Goal: Information Seeking & Learning: Check status

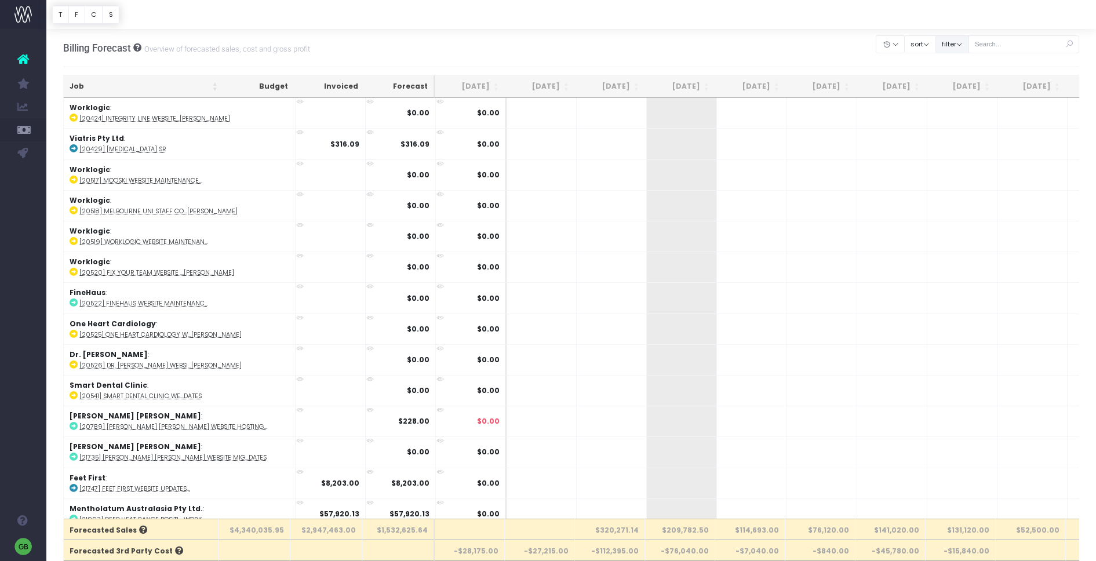
click at [969, 47] on button "filter" at bounding box center [953, 44] width 34 height 18
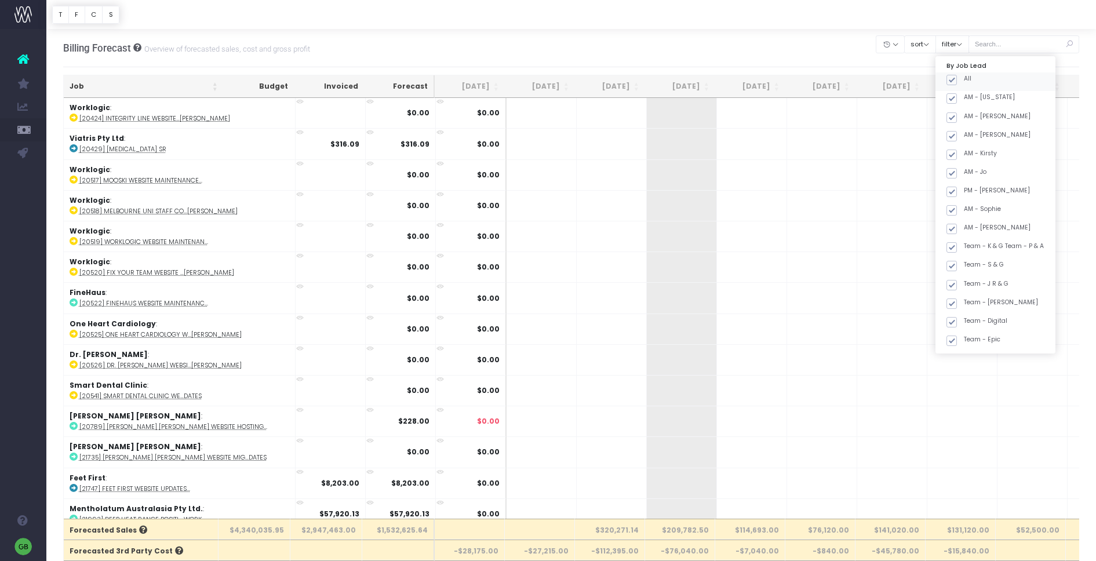
click at [957, 78] on span at bounding box center [952, 80] width 10 height 10
click at [964, 78] on input "All" at bounding box center [968, 78] width 8 height 8
checkbox input "false"
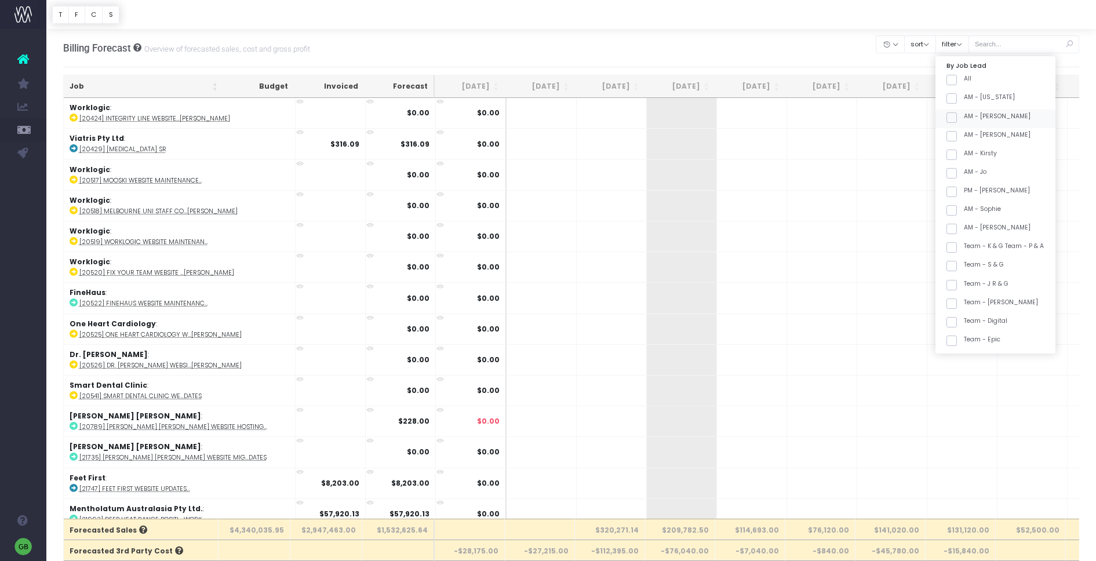
checkbox input "false"
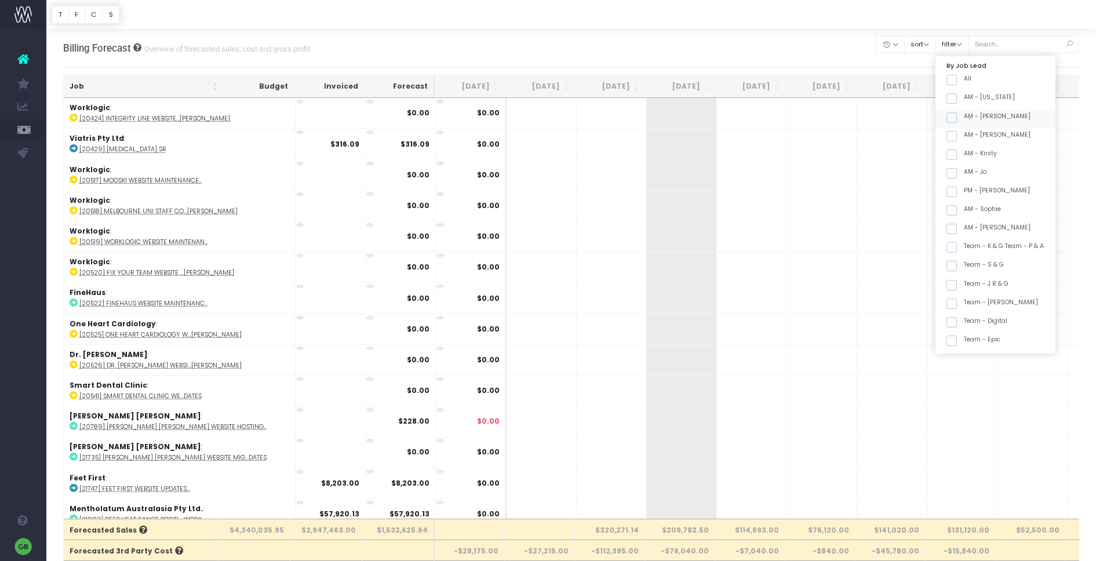
checkbox input "false"
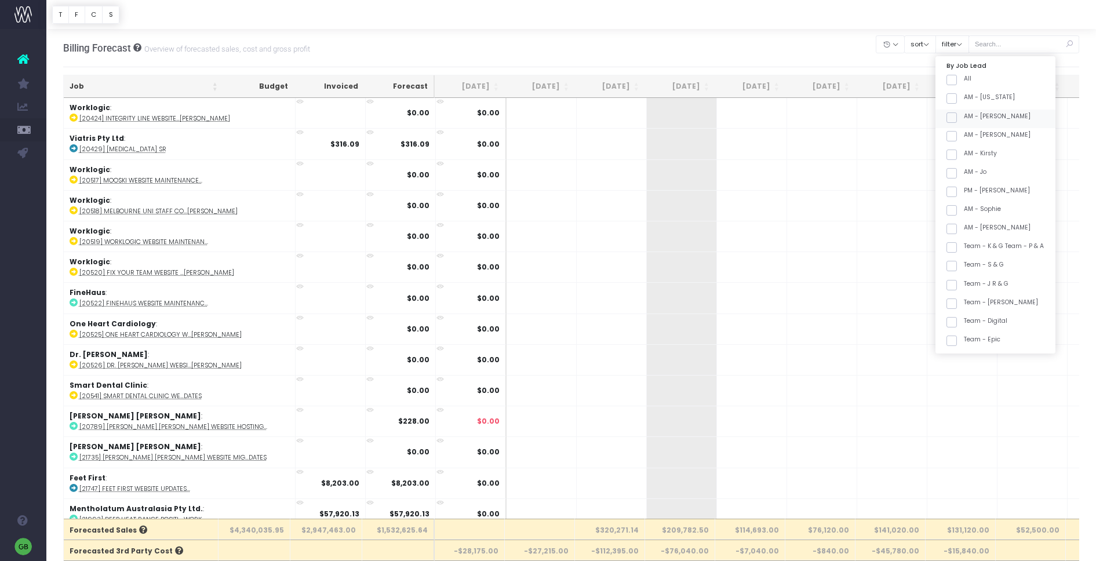
checkbox input "false"
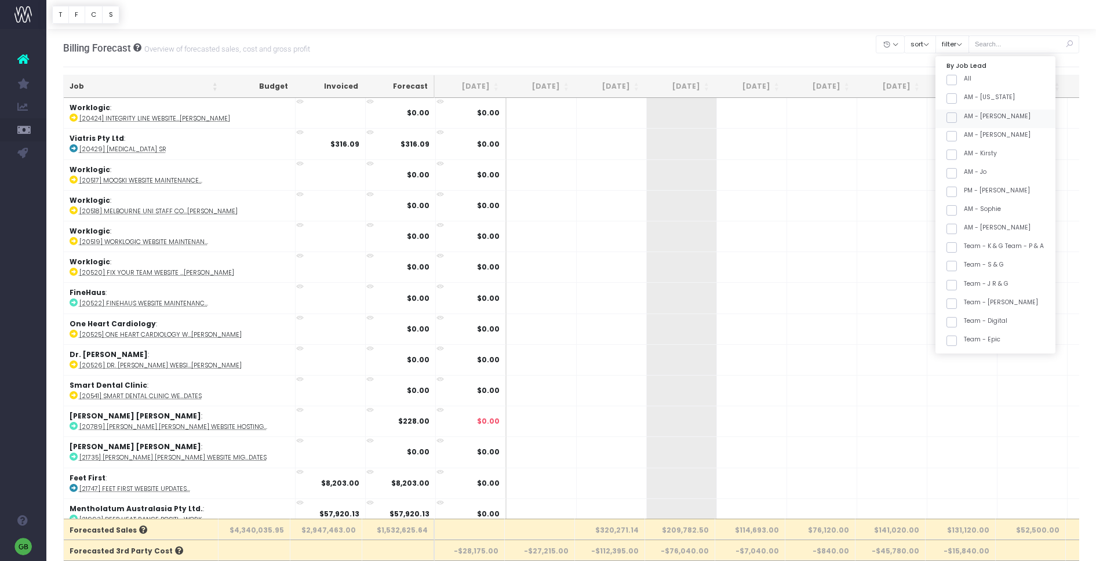
checkbox input "false"
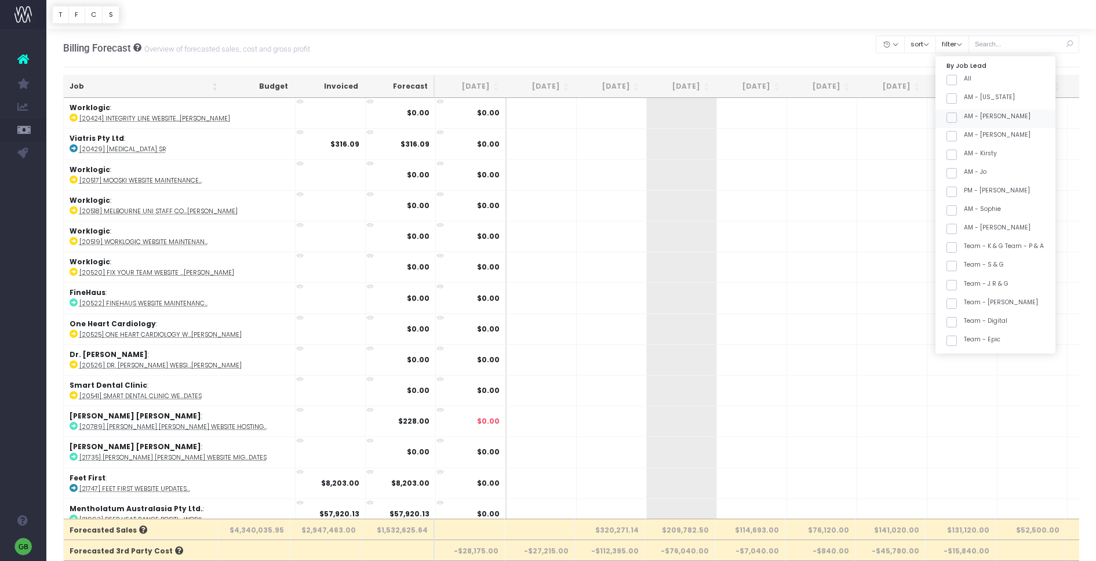
checkbox input "false"
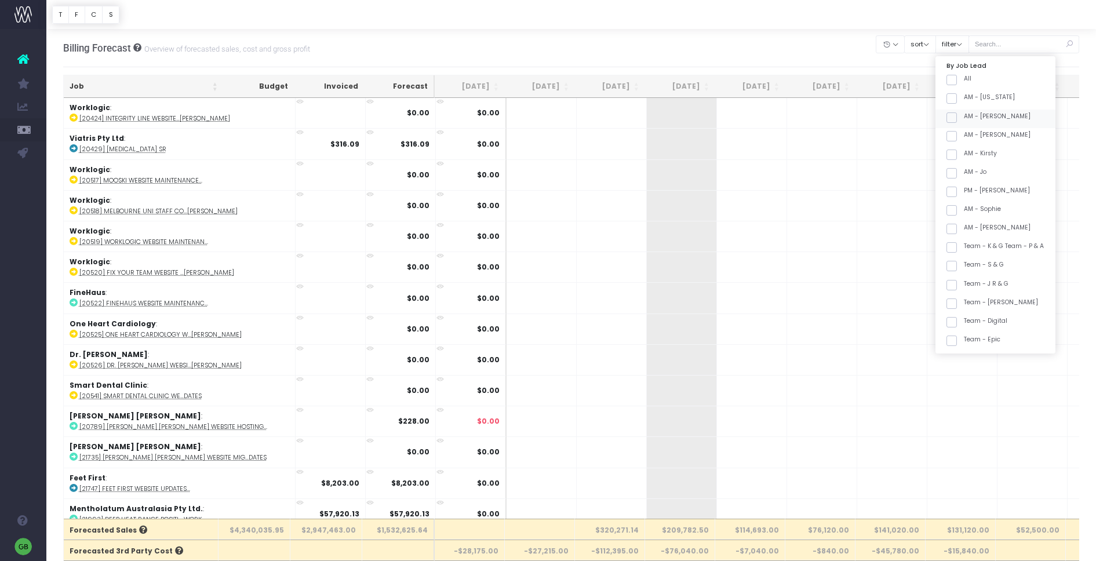
checkbox input "false"
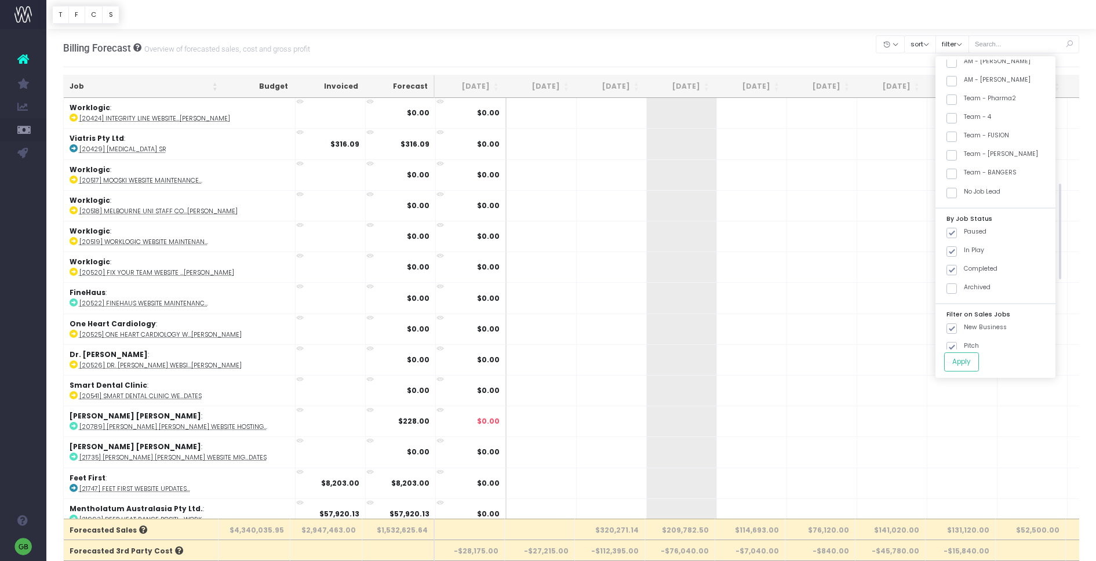
scroll to position [415, 0]
click at [957, 111] on span at bounding box center [952, 112] width 10 height 10
click at [964, 111] on input "Team - Pharma2" at bounding box center [968, 111] width 8 height 8
checkbox input "true"
click at [957, 186] on span at bounding box center [952, 186] width 10 height 10
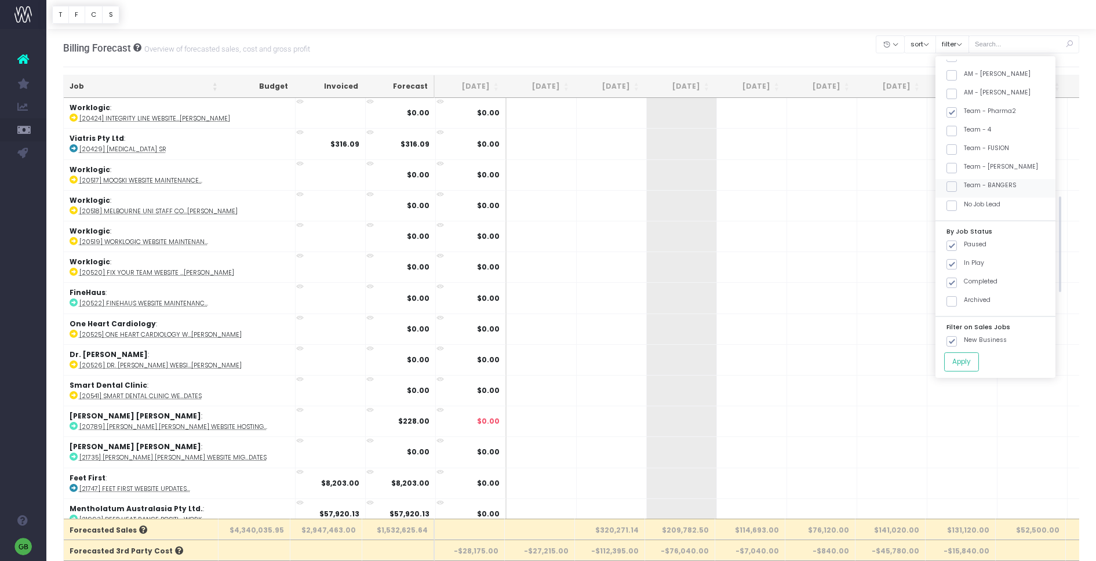
click at [968, 186] on input "Team - BANGERS" at bounding box center [968, 185] width 8 height 8
checkbox input "true"
click at [973, 365] on button "Apply" at bounding box center [961, 361] width 35 height 19
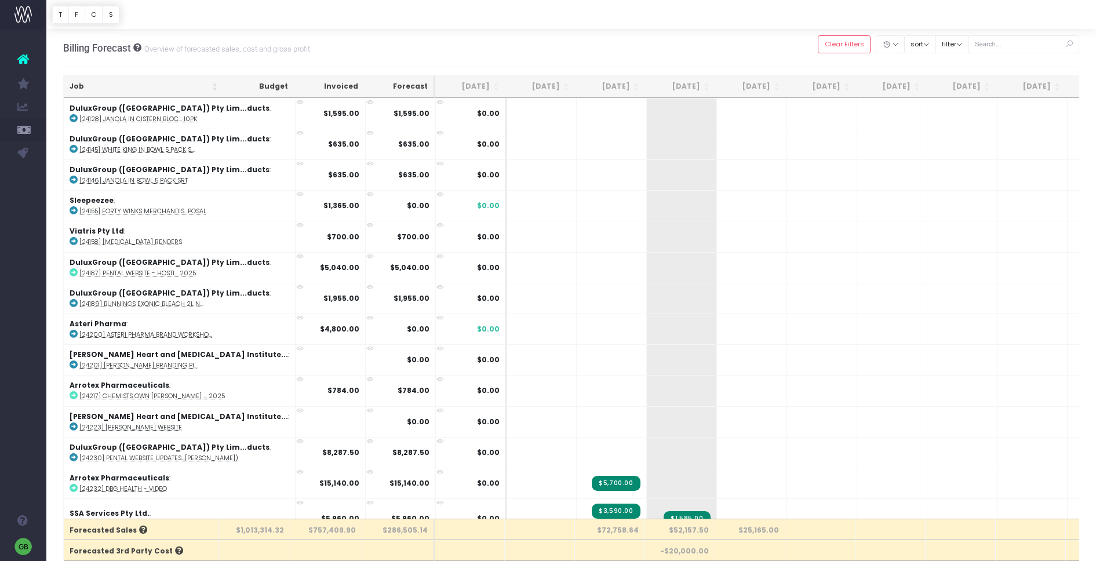
scroll to position [1713, 0]
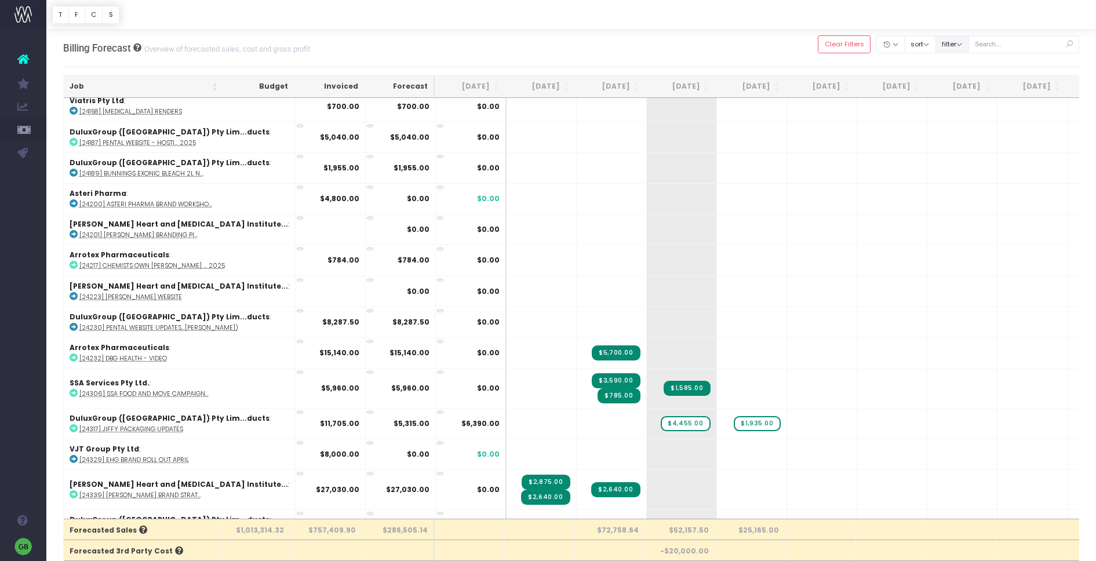
click at [969, 44] on button "filter" at bounding box center [953, 44] width 34 height 18
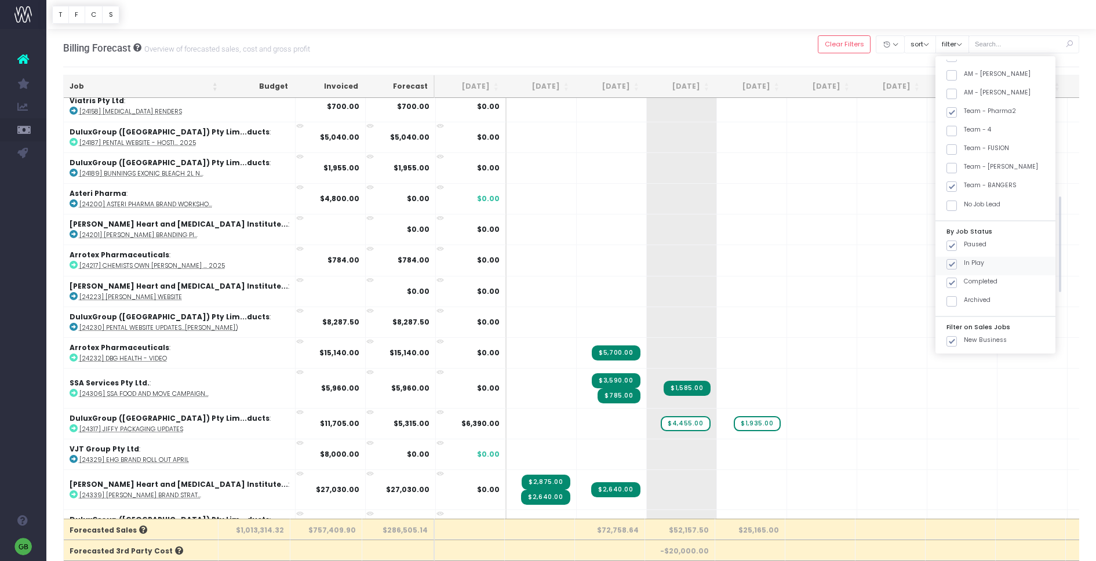
drag, startPoint x: 960, startPoint y: 243, endPoint x: 968, endPoint y: 259, distance: 17.1
click at [957, 243] on span at bounding box center [952, 246] width 10 height 10
click at [964, 243] on input "Paused" at bounding box center [968, 244] width 8 height 8
checkbox input "false"
drag, startPoint x: 964, startPoint y: 281, endPoint x: 977, endPoint y: 343, distance: 64.0
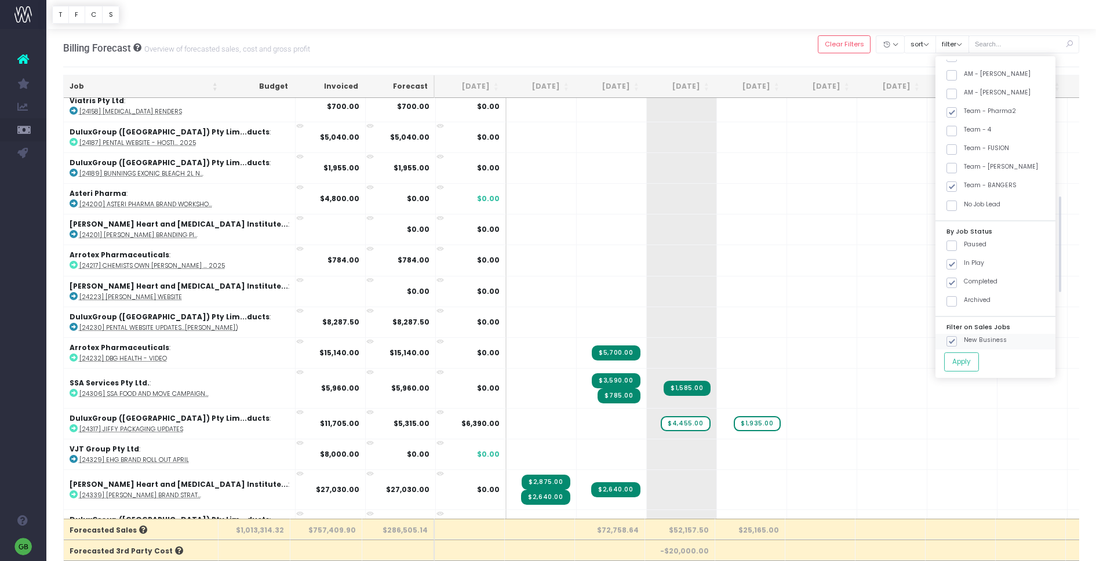
click at [957, 282] on span at bounding box center [952, 283] width 10 height 10
click at [964, 282] on input "Completed" at bounding box center [968, 281] width 8 height 8
checkbox input "false"
click at [972, 357] on button "Apply" at bounding box center [961, 361] width 35 height 19
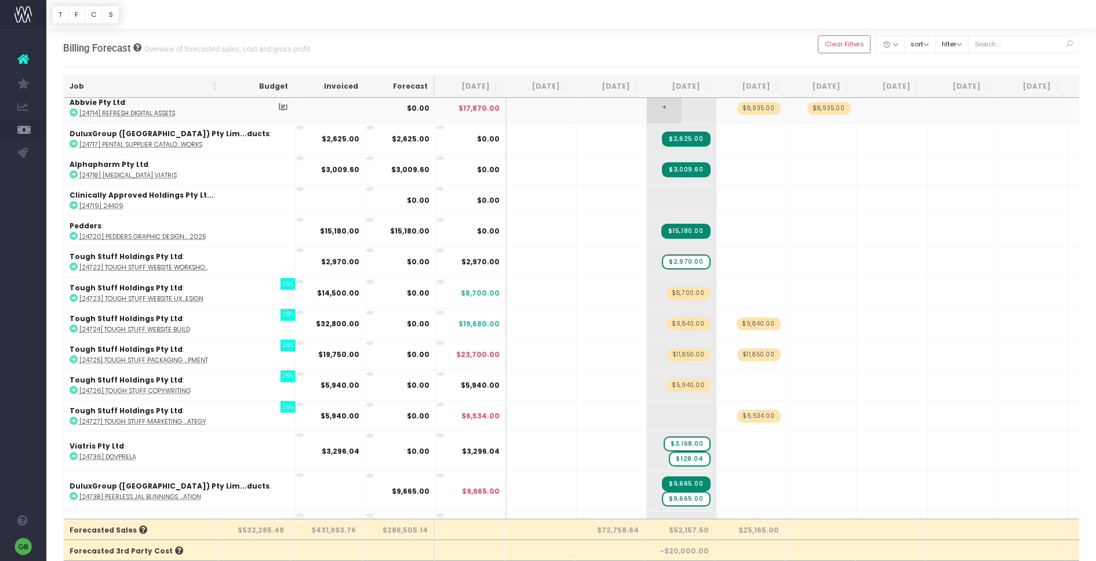
scroll to position [2275, 0]
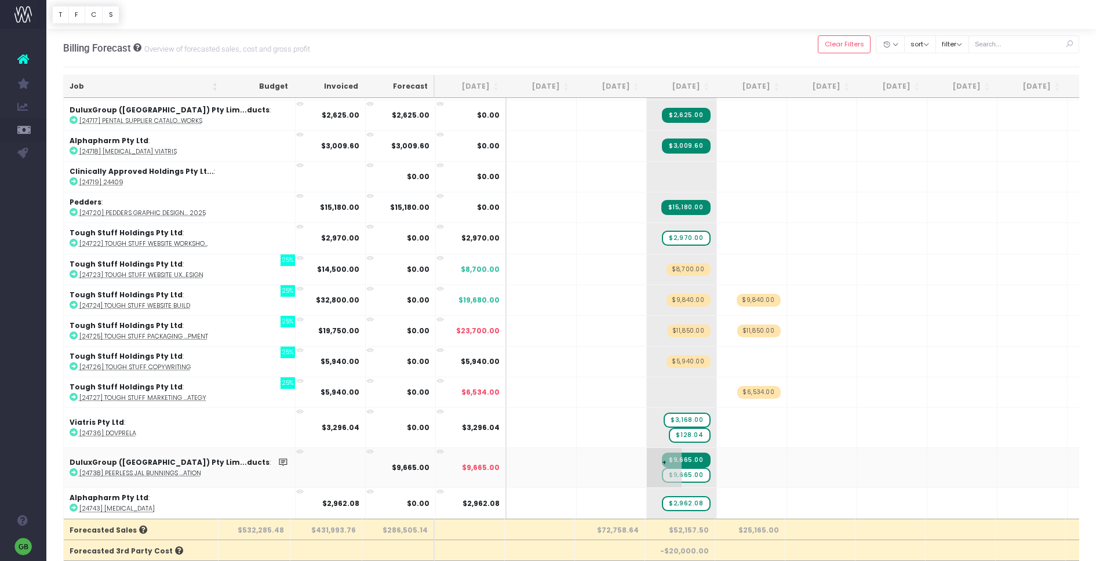
click at [662, 478] on span "$9,665.00" at bounding box center [686, 475] width 48 height 15
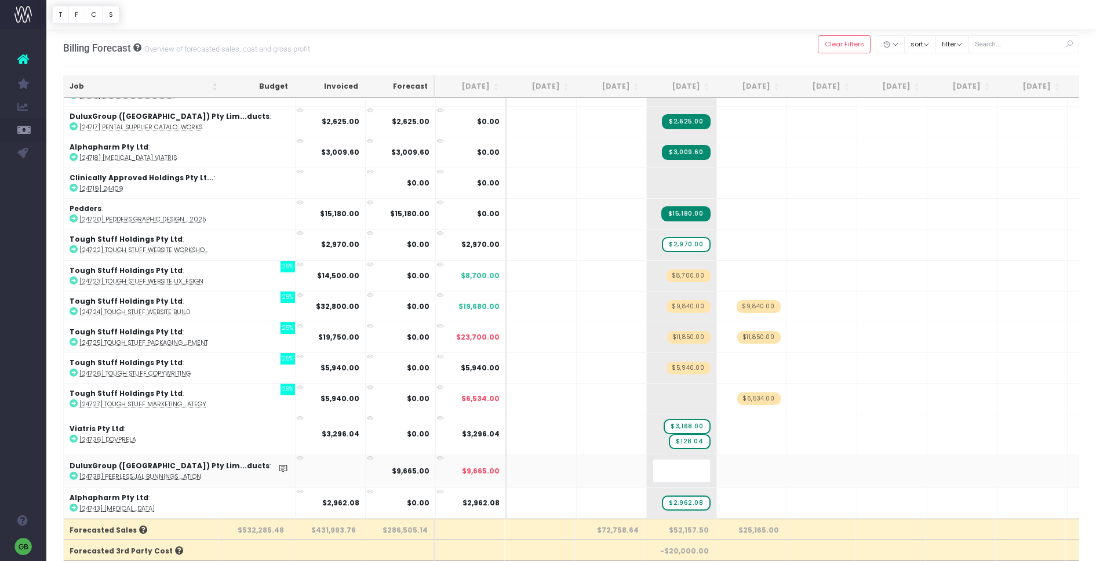
click at [775, 52] on body "Oh my... this is bad. wayahead wasn't able to load this page. Please contact su…" at bounding box center [548, 280] width 1096 height 561
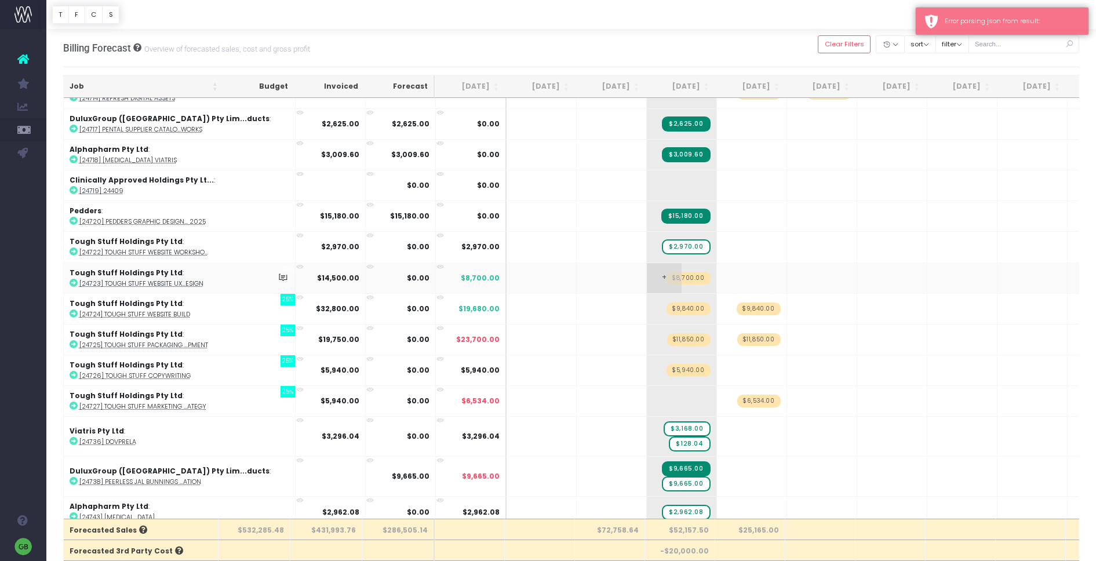
scroll to position [2275, 0]
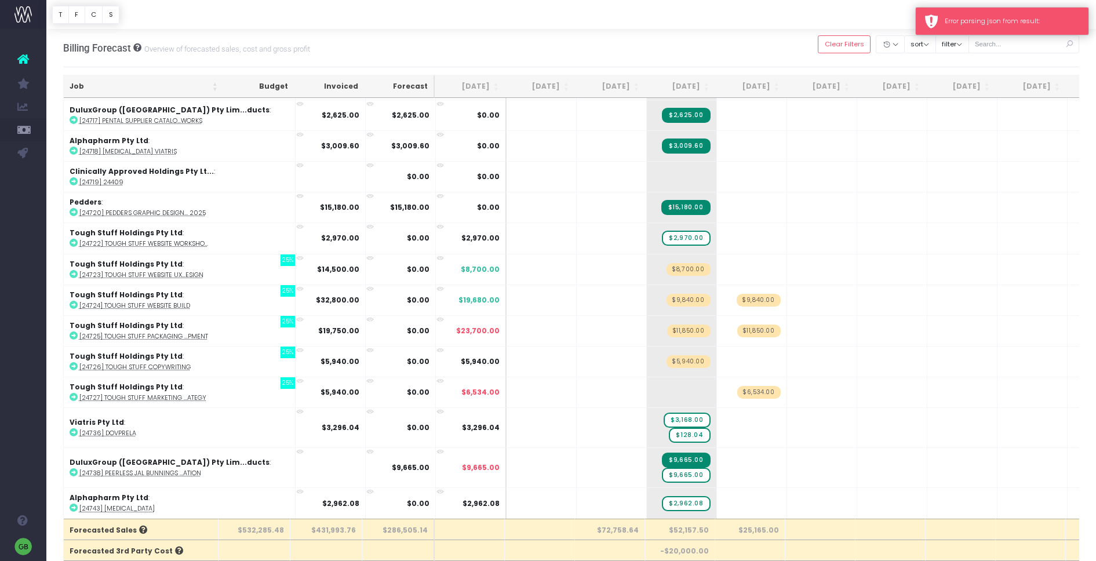
click at [1058, 23] on div "Error parsing json from result: wayahead | Reporting made easy" at bounding box center [1012, 21] width 135 height 10
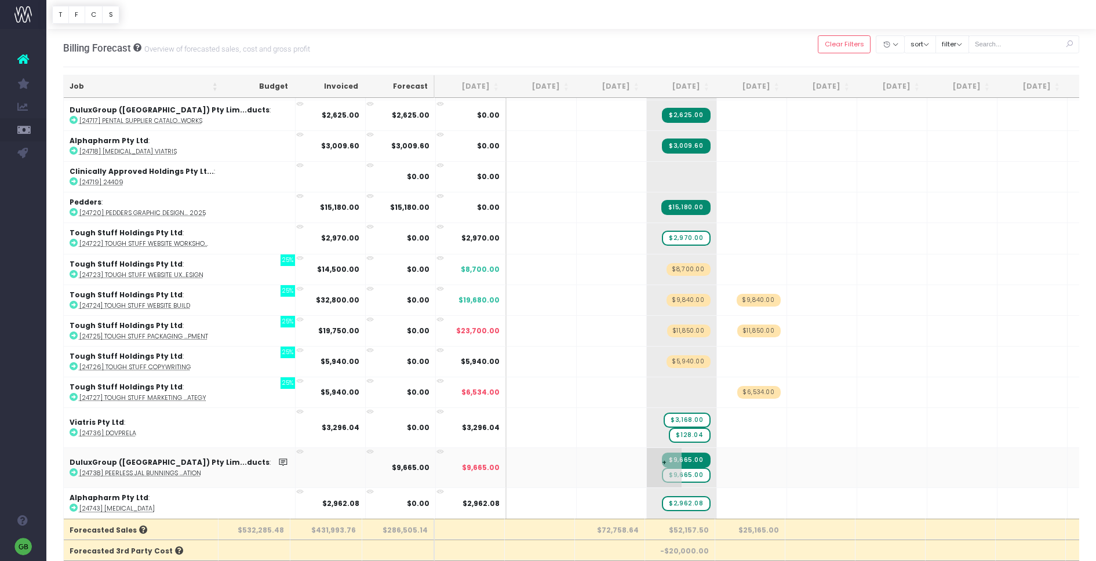
click at [662, 475] on span "$9,665.00" at bounding box center [686, 475] width 48 height 15
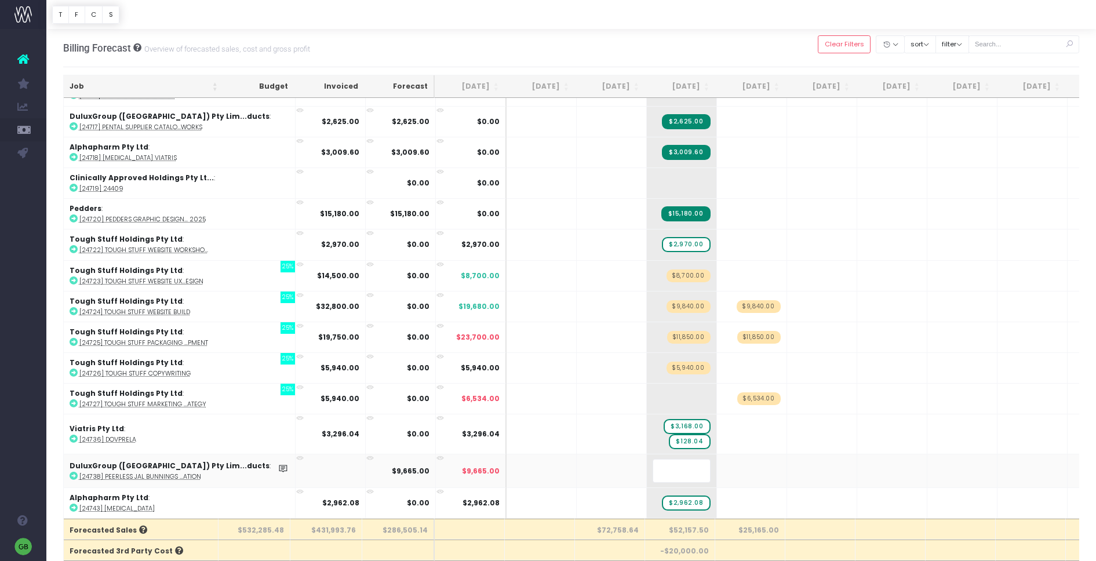
click at [754, 43] on body "Oh my... this is bad. wayahead wasn't able to load this page. Please contact su…" at bounding box center [548, 280] width 1096 height 561
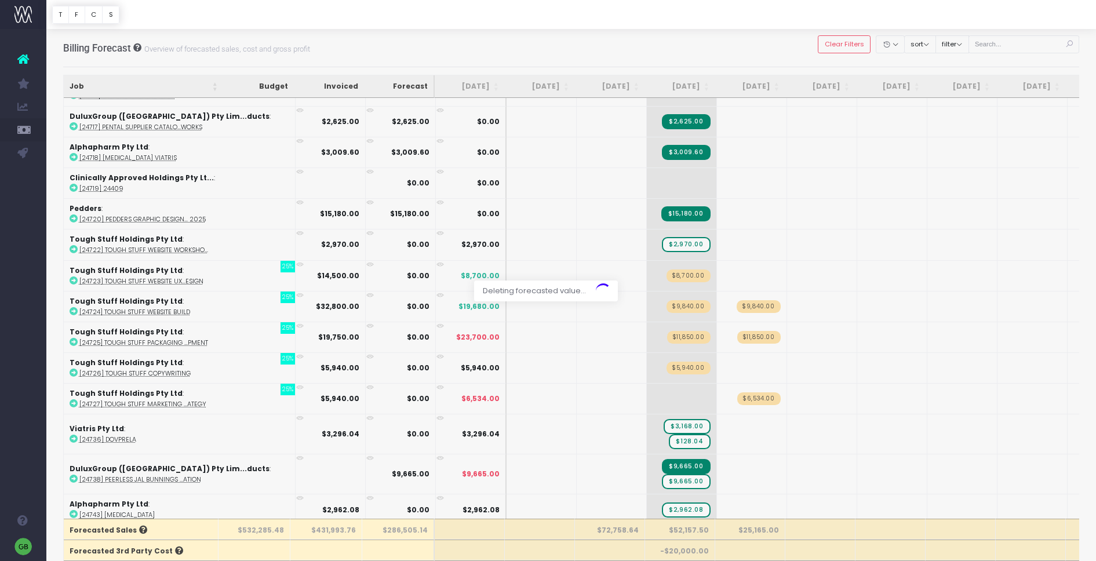
scroll to position [2266, 0]
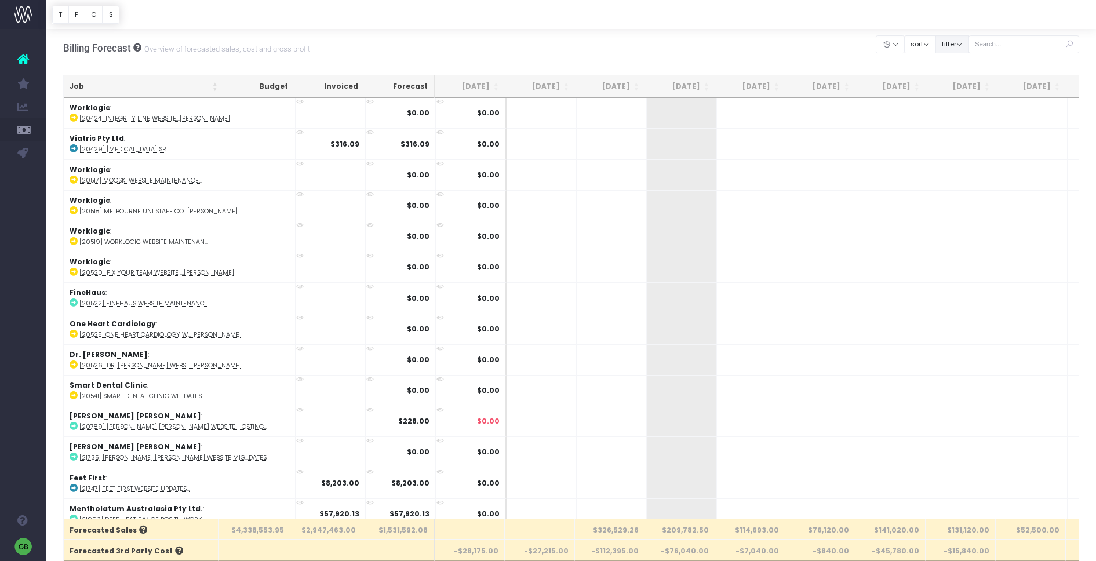
click at [969, 45] on button "filter" at bounding box center [953, 44] width 34 height 18
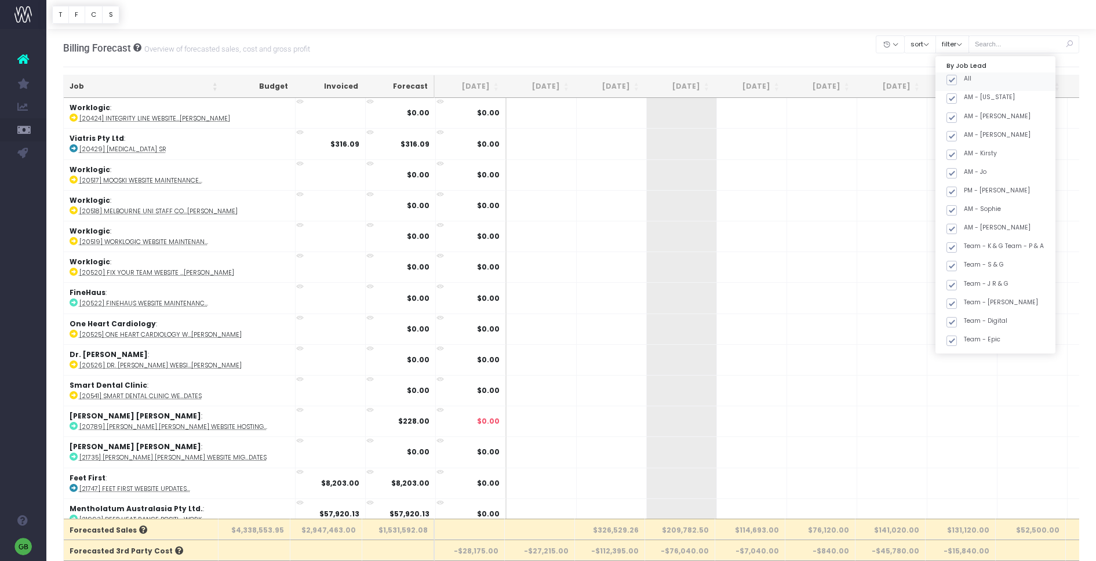
drag, startPoint x: 962, startPoint y: 82, endPoint x: 976, endPoint y: 104, distance: 26.5
click at [957, 81] on span at bounding box center [952, 80] width 10 height 10
click at [964, 81] on input "All" at bounding box center [968, 78] width 8 height 8
checkbox input "false"
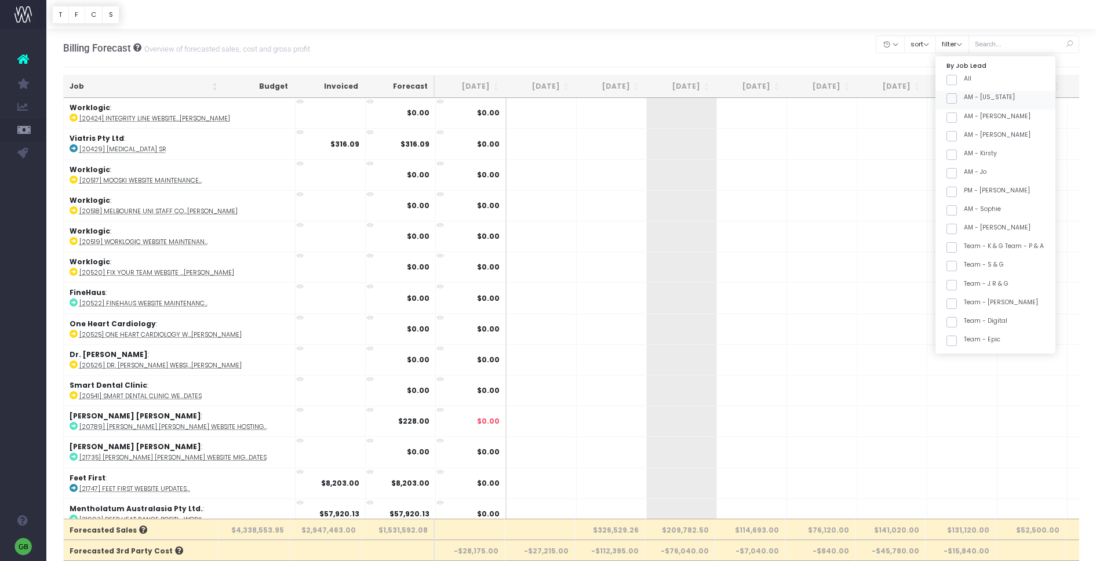
checkbox input "false"
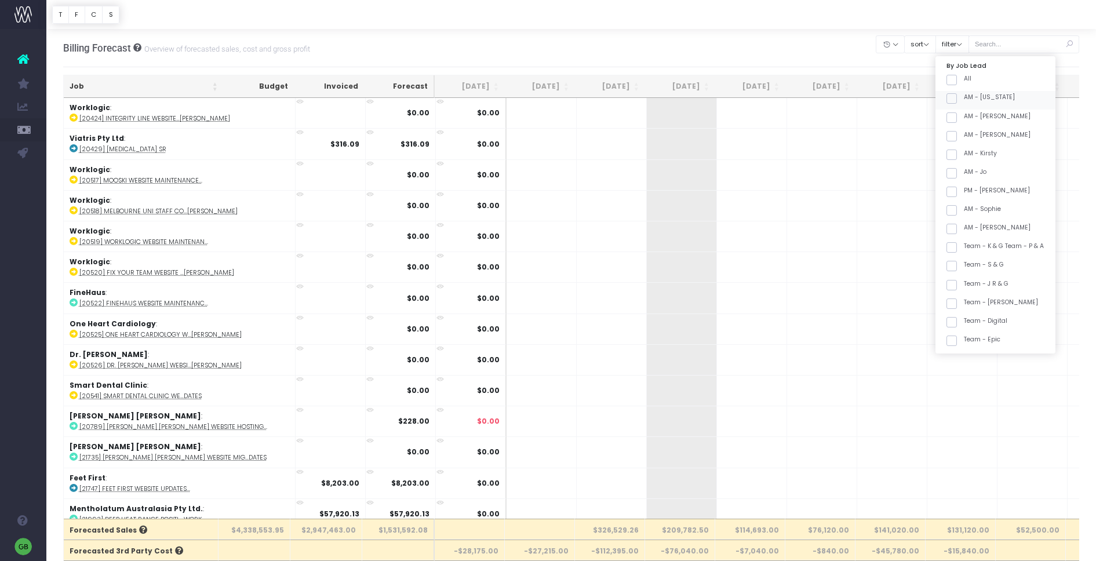
checkbox input "false"
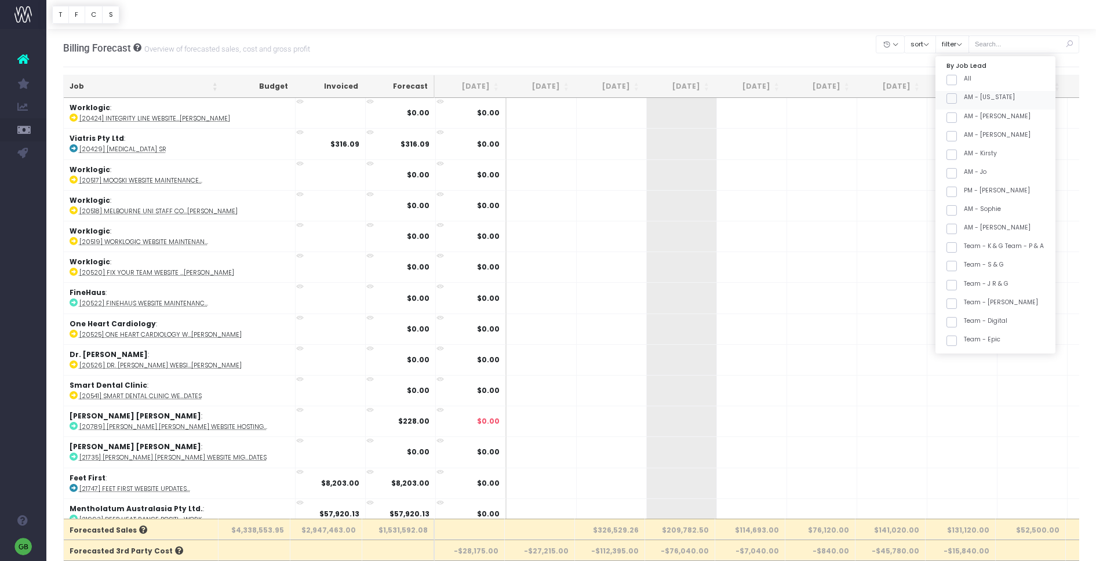
checkbox input "false"
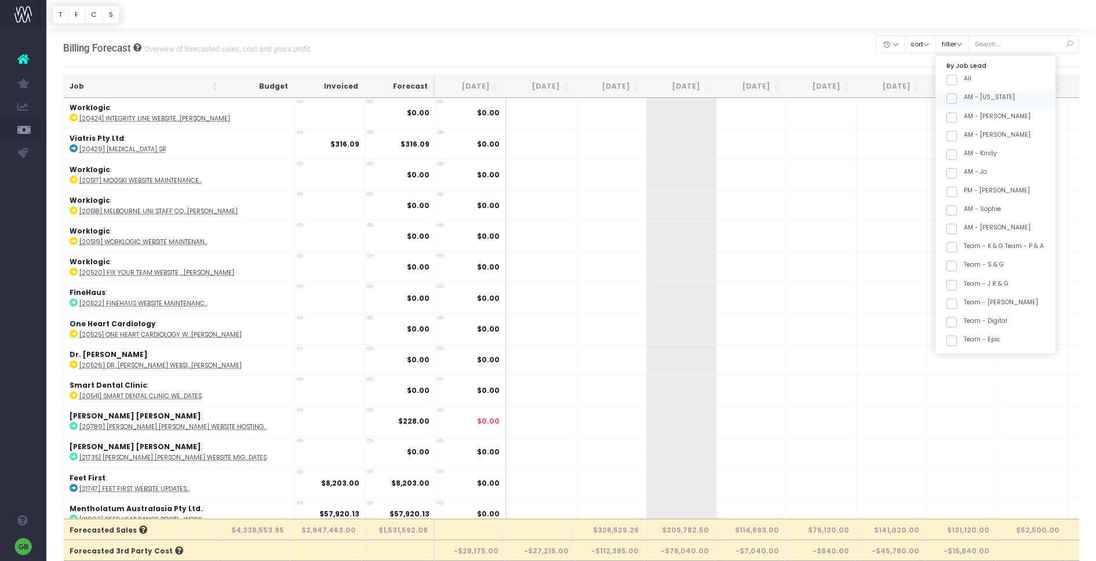
checkbox input "false"
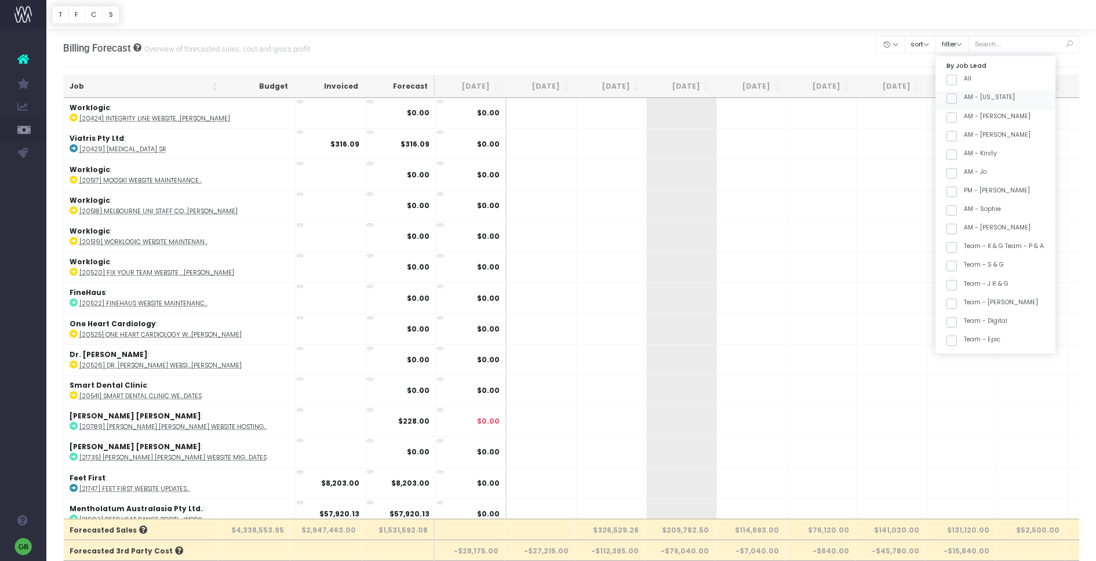
checkbox input "false"
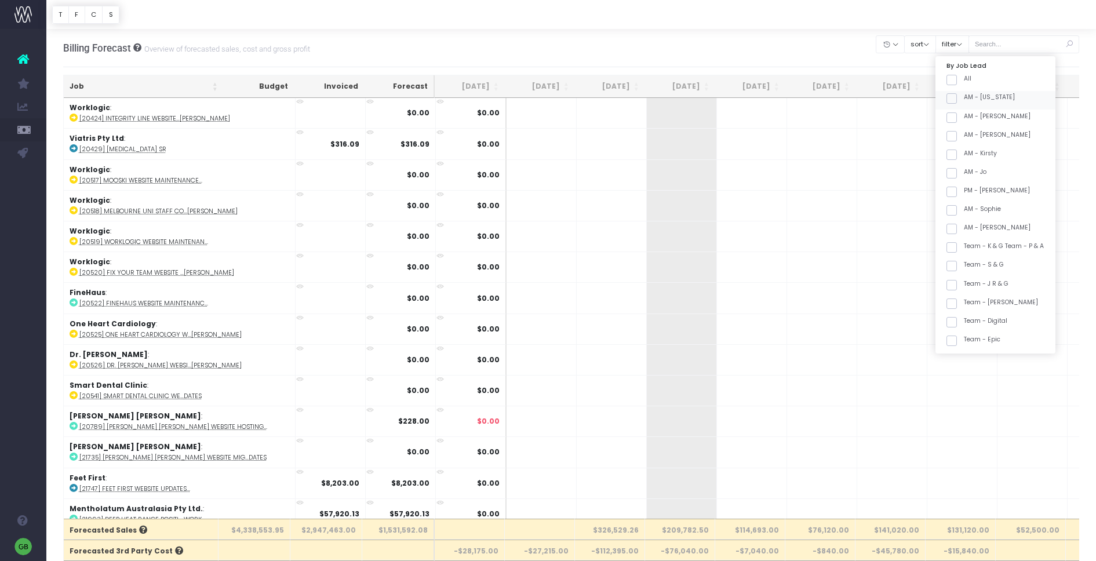
checkbox input "false"
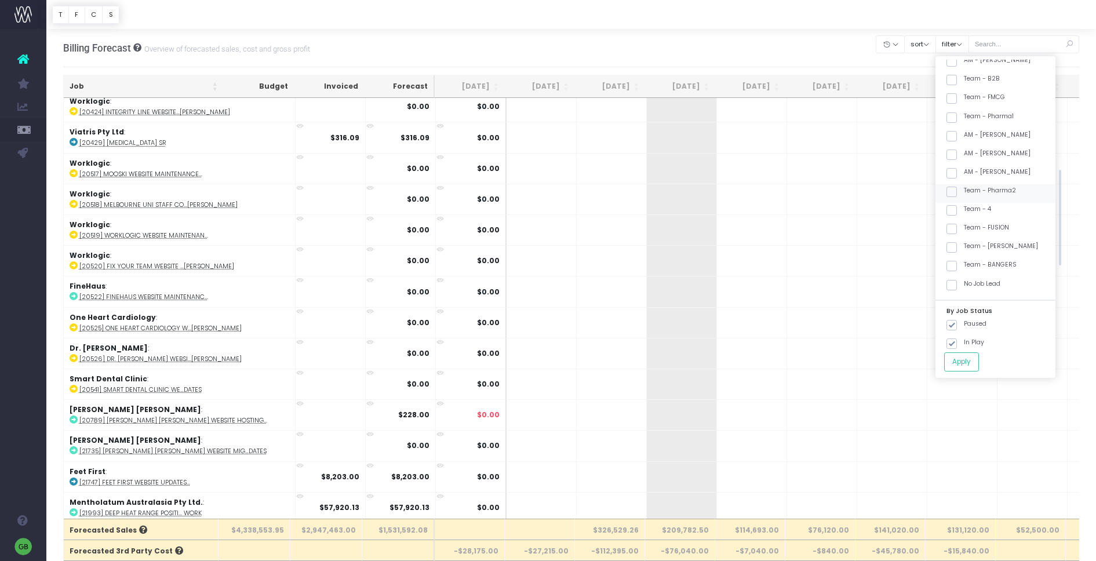
scroll to position [10, 0]
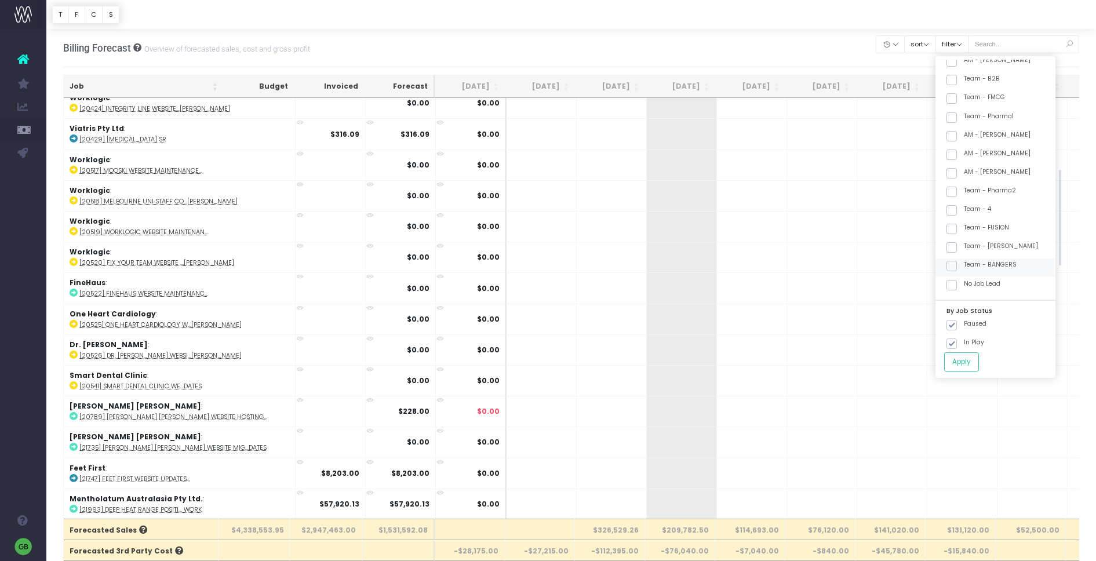
click at [957, 267] on span at bounding box center [952, 266] width 10 height 10
click at [964, 267] on input "Team - BANGERS" at bounding box center [968, 264] width 8 height 8
checkbox input "true"
click at [957, 190] on span at bounding box center [952, 192] width 10 height 10
click at [964, 190] on input "Team - Pharma2" at bounding box center [968, 190] width 8 height 8
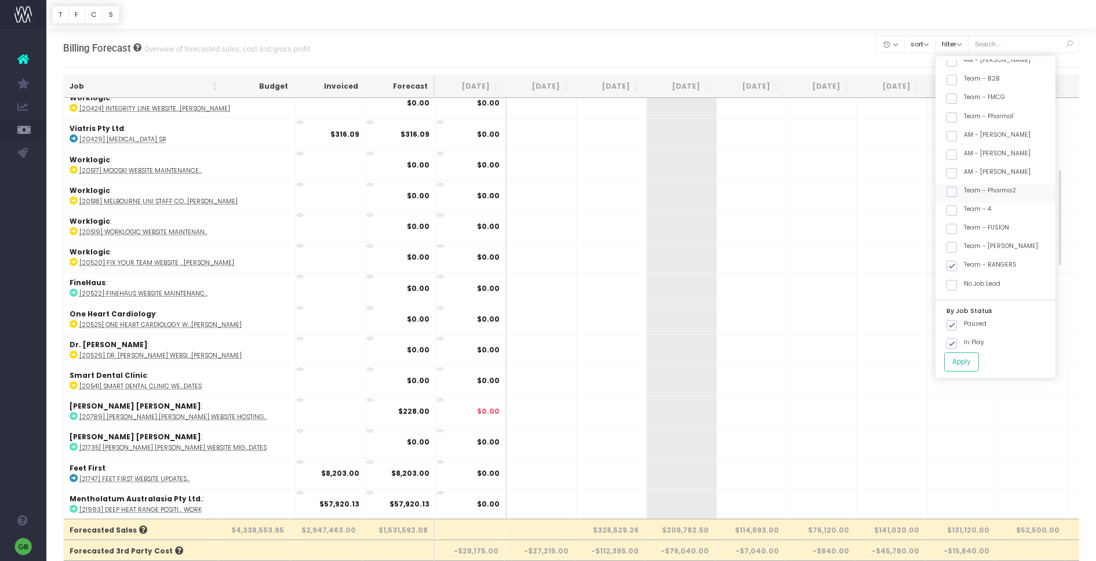
checkbox input "true"
click at [979, 362] on button "Apply" at bounding box center [961, 361] width 35 height 19
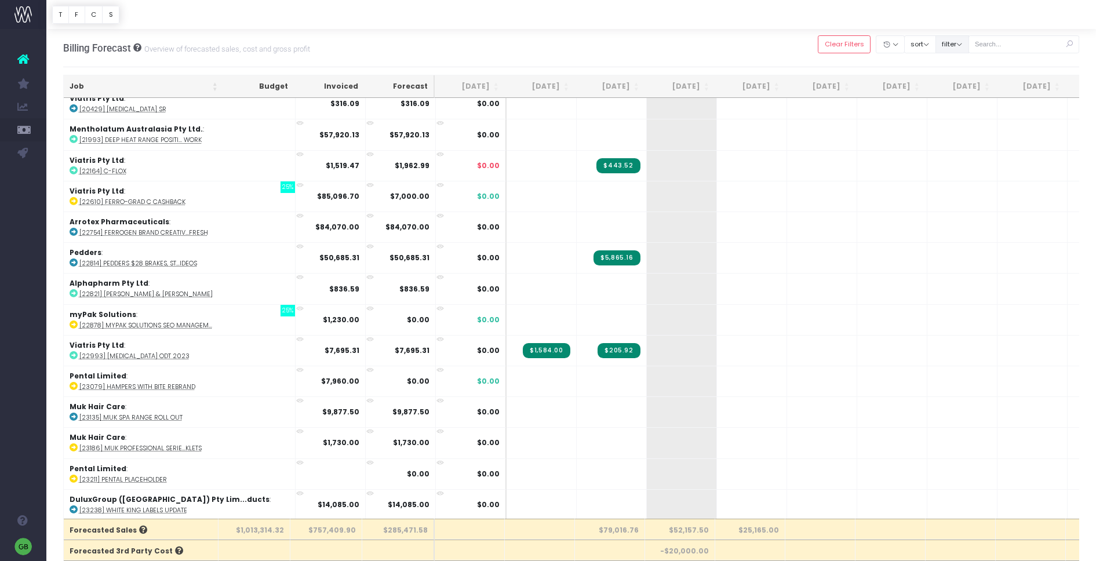
click at [969, 42] on button "filter" at bounding box center [953, 44] width 34 height 18
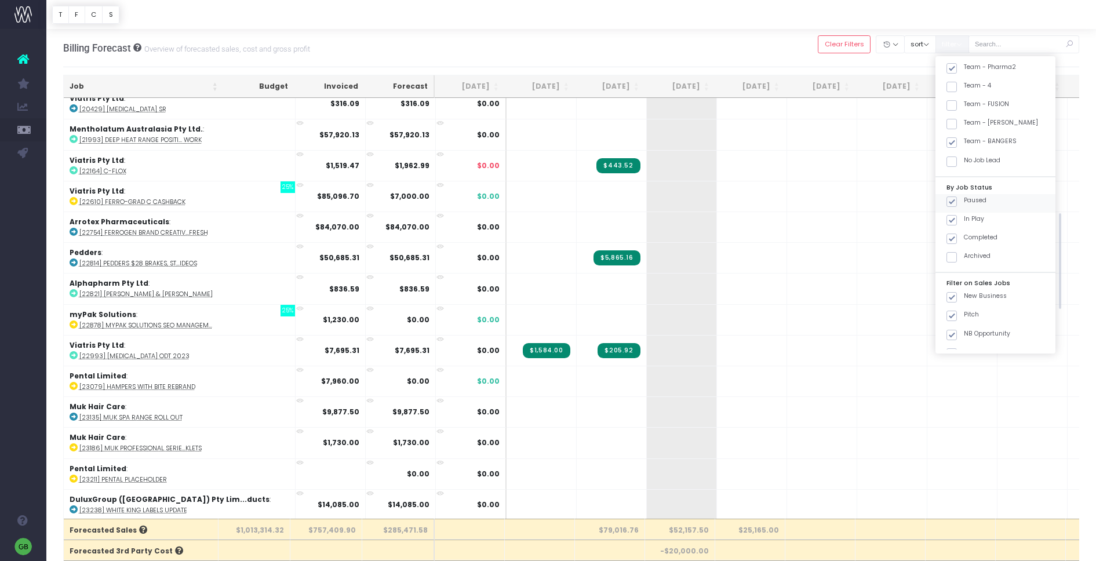
scroll to position [460, 0]
drag, startPoint x: 961, startPoint y: 201, endPoint x: 965, endPoint y: 228, distance: 27.5
click at [957, 201] on span at bounding box center [952, 200] width 10 height 10
click at [964, 201] on input "Paused" at bounding box center [968, 198] width 8 height 8
checkbox input "false"
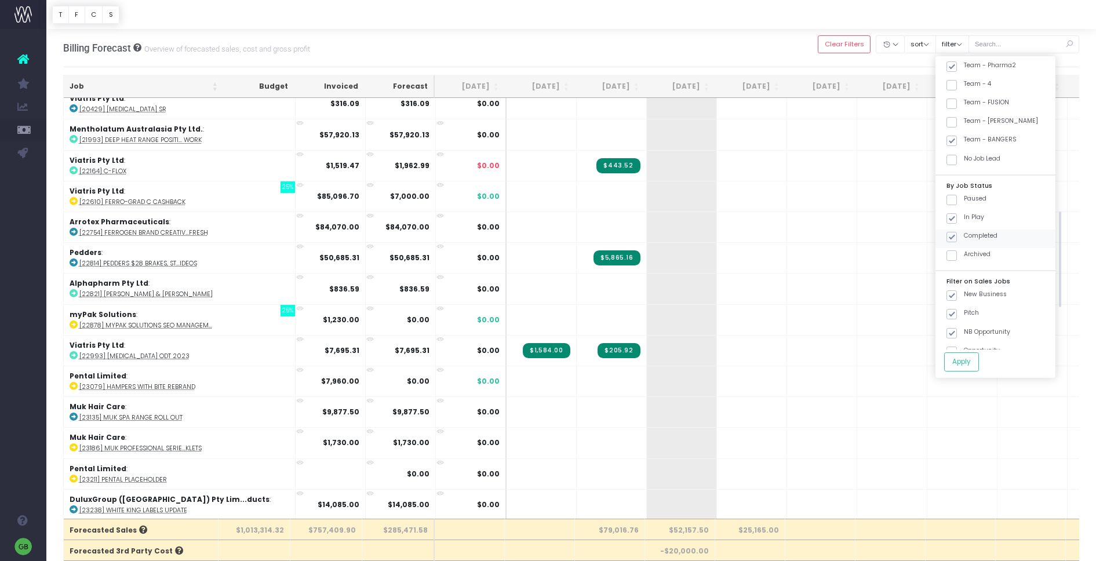
drag, startPoint x: 962, startPoint y: 237, endPoint x: 979, endPoint y: 334, distance: 98.2
click at [957, 237] on span at bounding box center [952, 237] width 10 height 10
click at [964, 237] on input "Completed" at bounding box center [968, 235] width 8 height 8
checkbox input "false"
click at [979, 358] on button "Apply" at bounding box center [961, 361] width 35 height 19
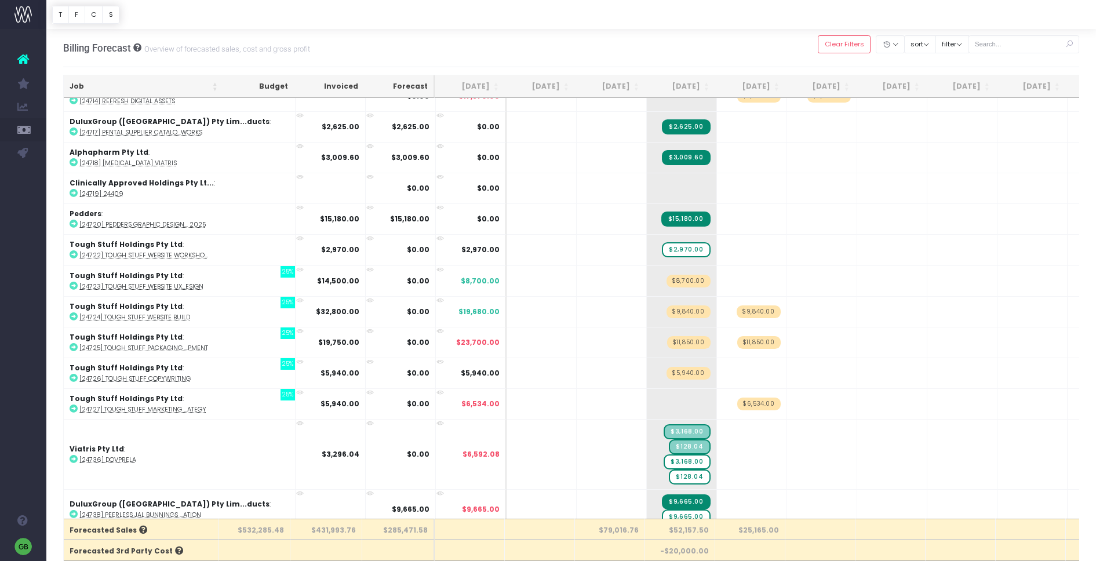
scroll to position [2314, 0]
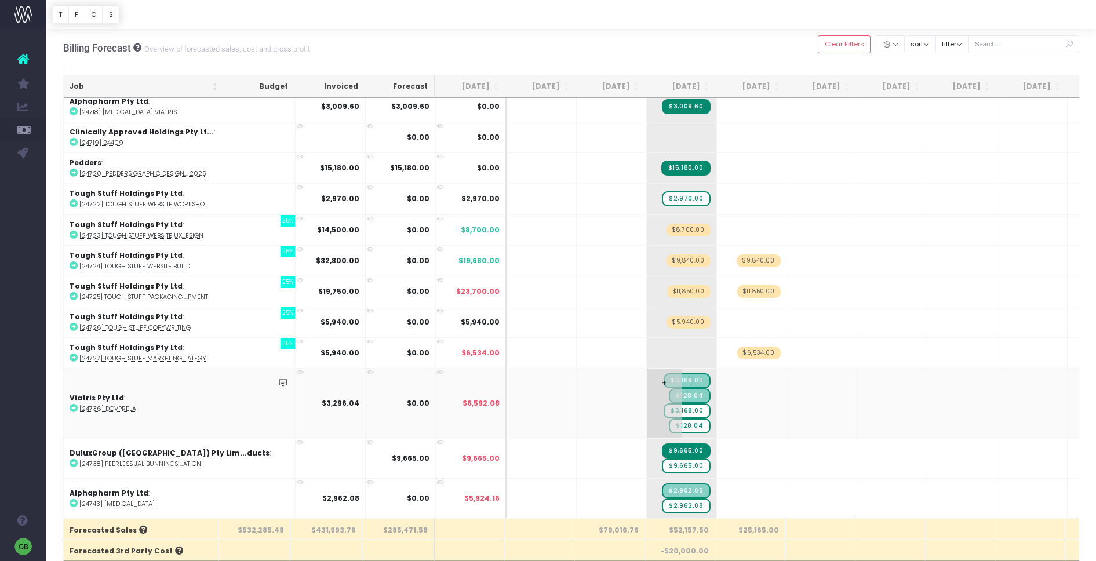
click at [664, 412] on span "$3,168.00" at bounding box center [687, 410] width 46 height 15
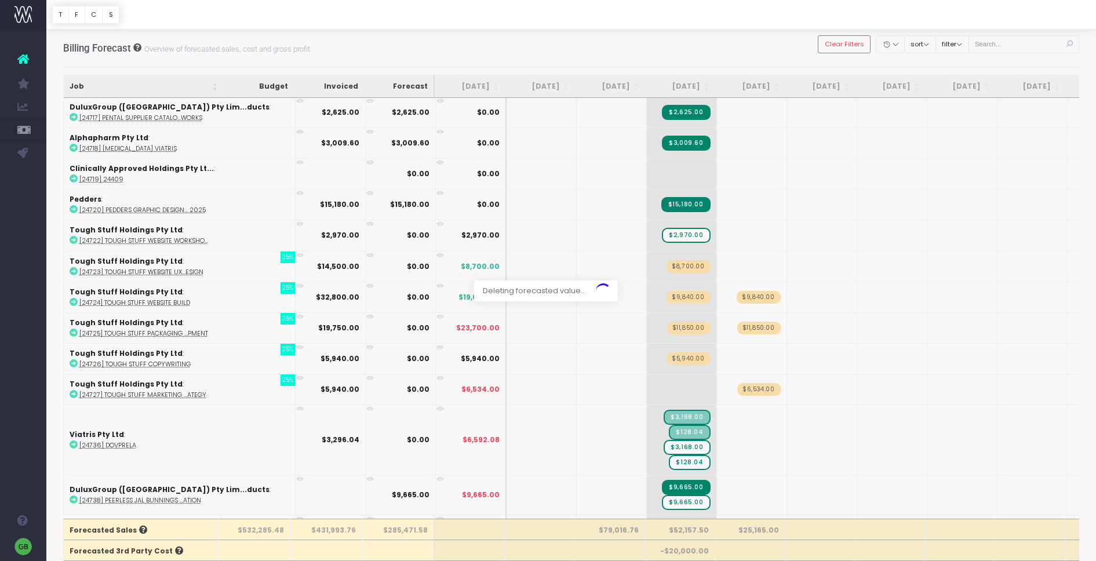
scroll to position [2275, 0]
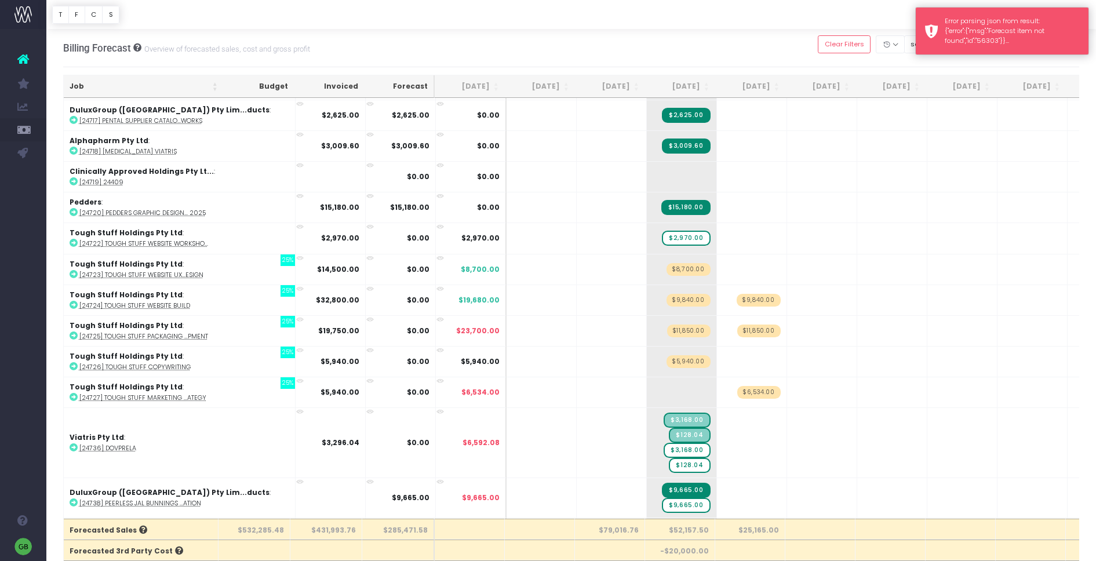
click at [1060, 36] on div "Error parsing json from result: {"error":{"msg":"Forecast item not found","id":…" at bounding box center [1012, 31] width 135 height 30
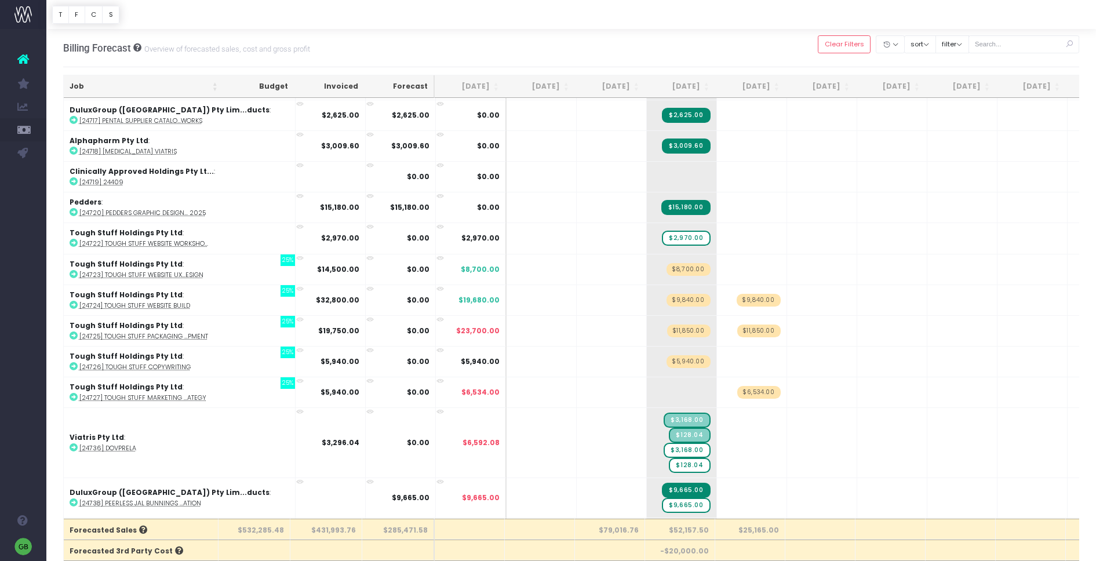
click at [739, 47] on div "Billing Forecast Overview of forecasted sales, cost and gross profit Clear Filt…" at bounding box center [571, 48] width 1017 height 38
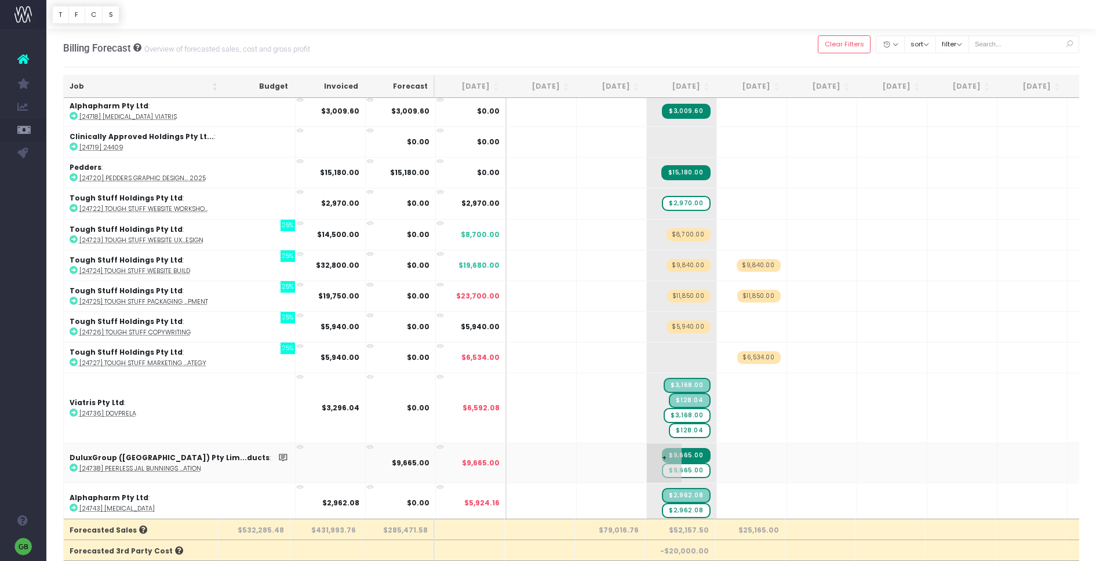
scroll to position [2314, 0]
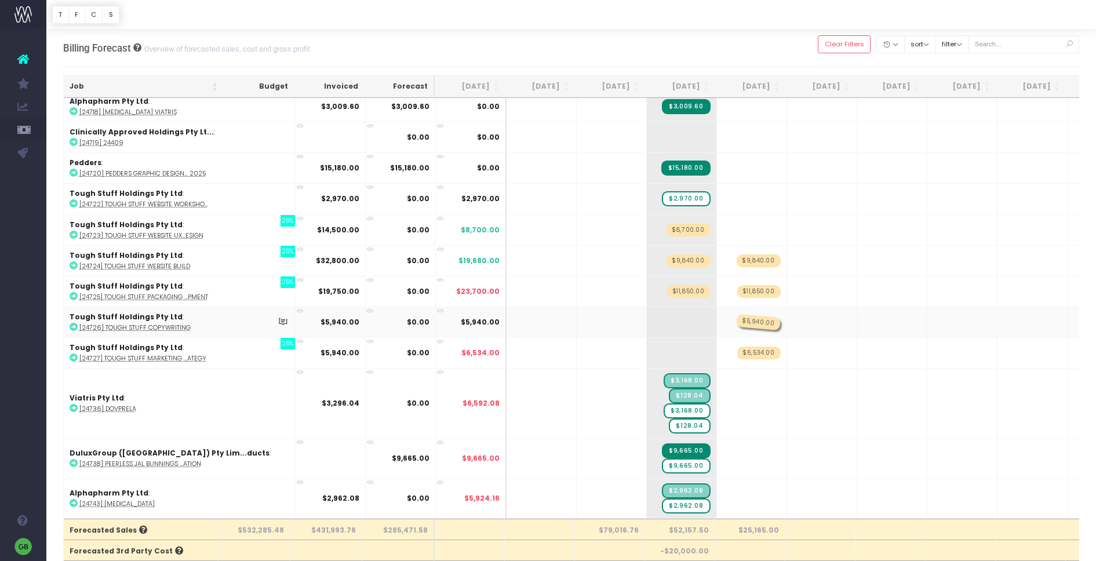
drag, startPoint x: 630, startPoint y: 322, endPoint x: 678, endPoint y: 319, distance: 48.8
drag, startPoint x: 621, startPoint y: 292, endPoint x: 742, endPoint y: 289, distance: 120.6
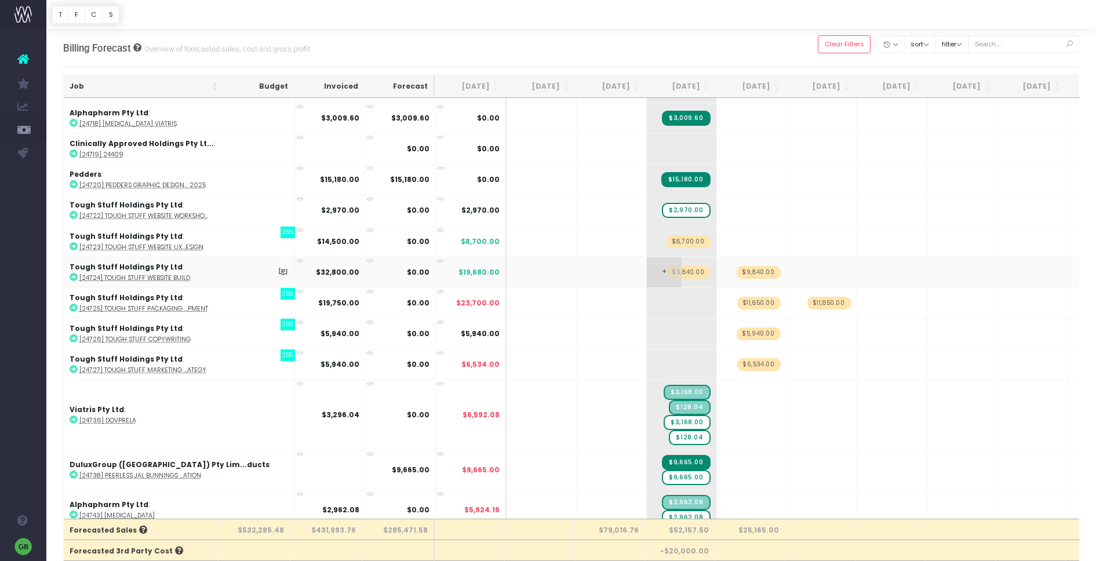
scroll to position [2297, 0]
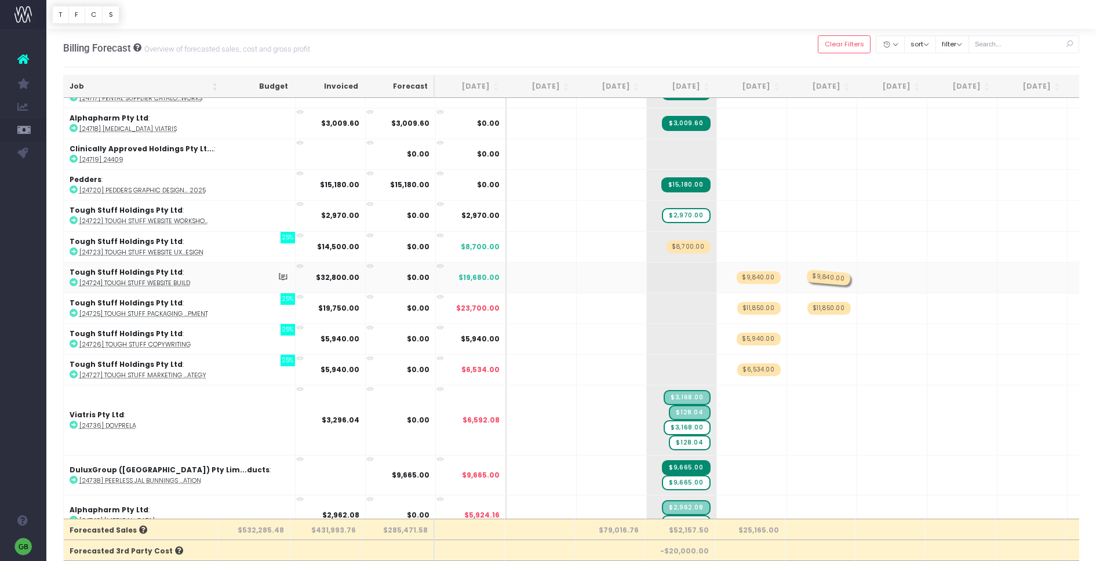
drag, startPoint x: 624, startPoint y: 277, endPoint x: 732, endPoint y: 272, distance: 107.9
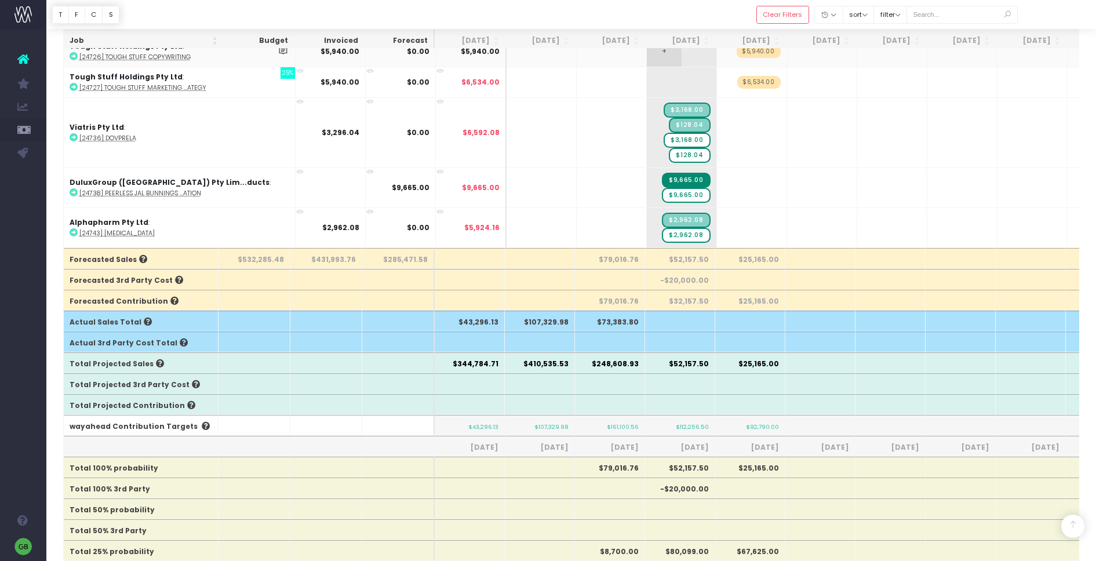
scroll to position [271, 0]
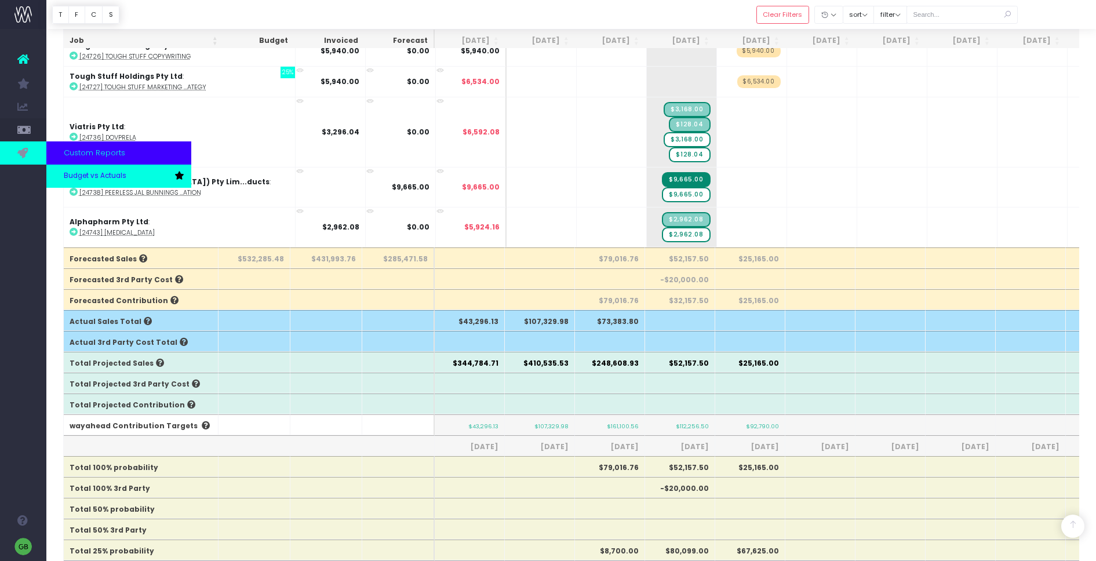
click at [79, 175] on span "Budget vs Actuals" at bounding box center [95, 176] width 63 height 10
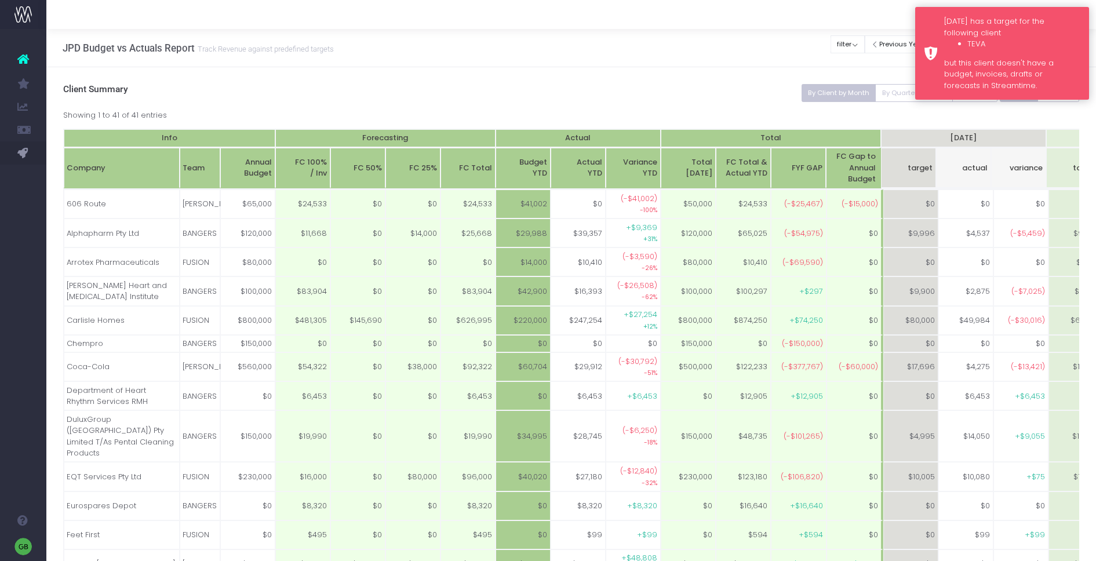
click at [1040, 30] on div "Monday has a target for the following client TEVA but this client doesn't have …" at bounding box center [1012, 53] width 136 height 75
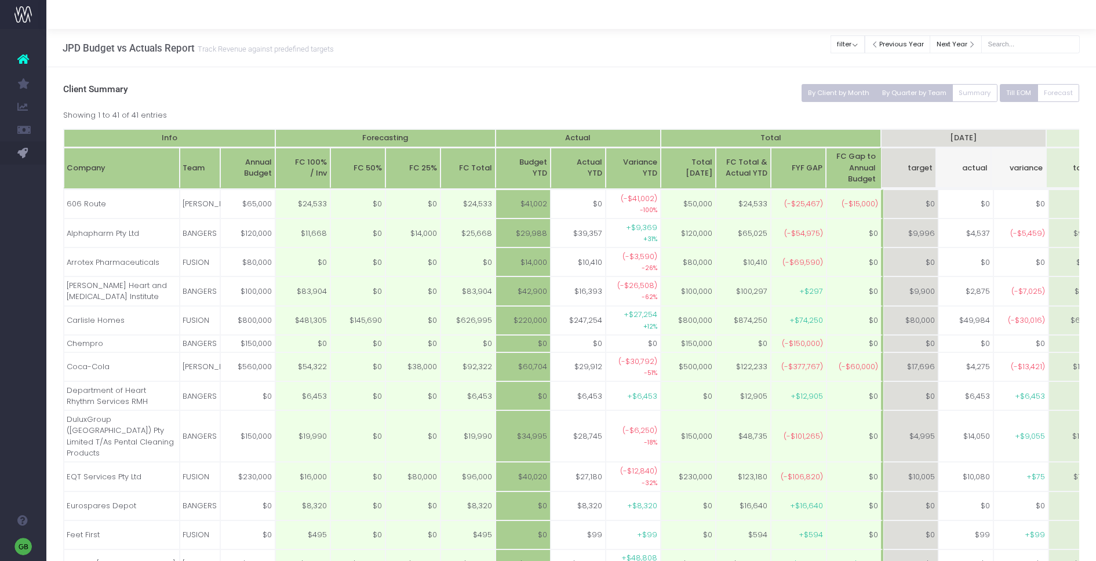
click at [907, 93] on button "By Quarter by Team" at bounding box center [914, 93] width 78 height 18
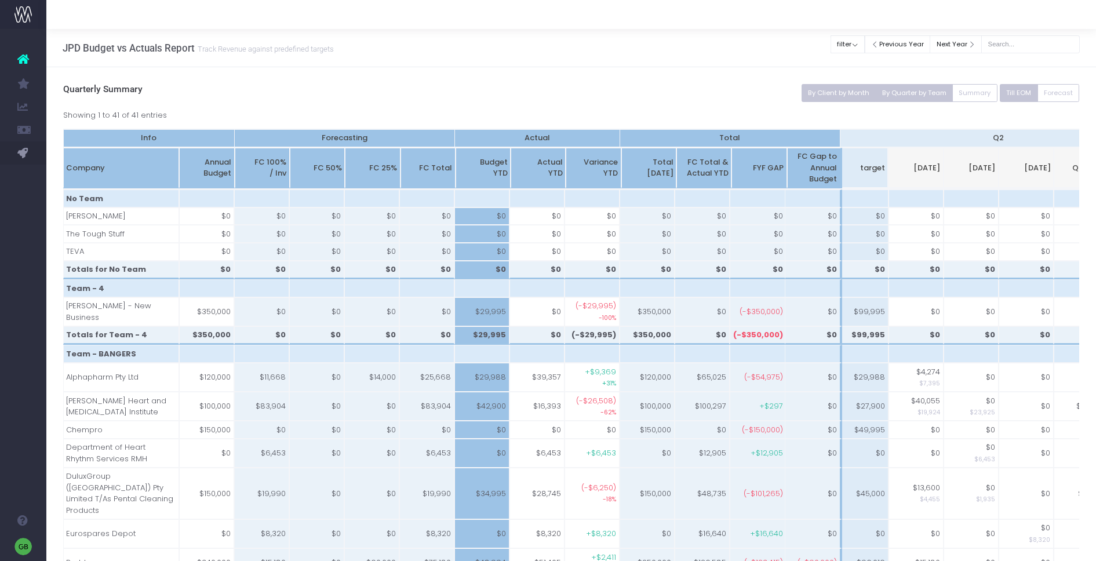
click at [835, 92] on button "By Client by Month" at bounding box center [839, 93] width 75 height 18
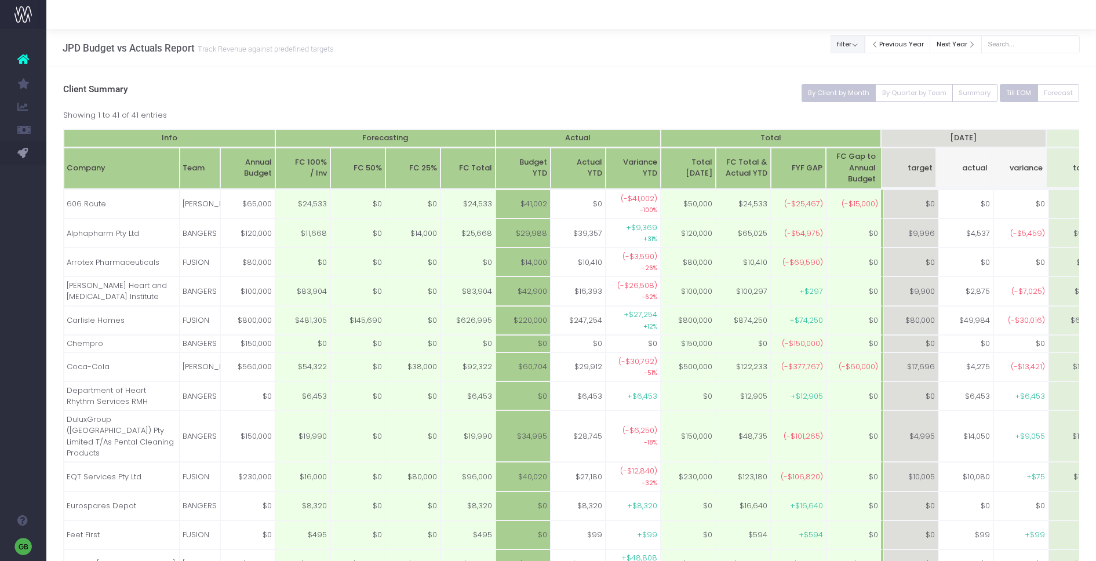
click at [863, 44] on button "filter" at bounding box center [848, 44] width 34 height 18
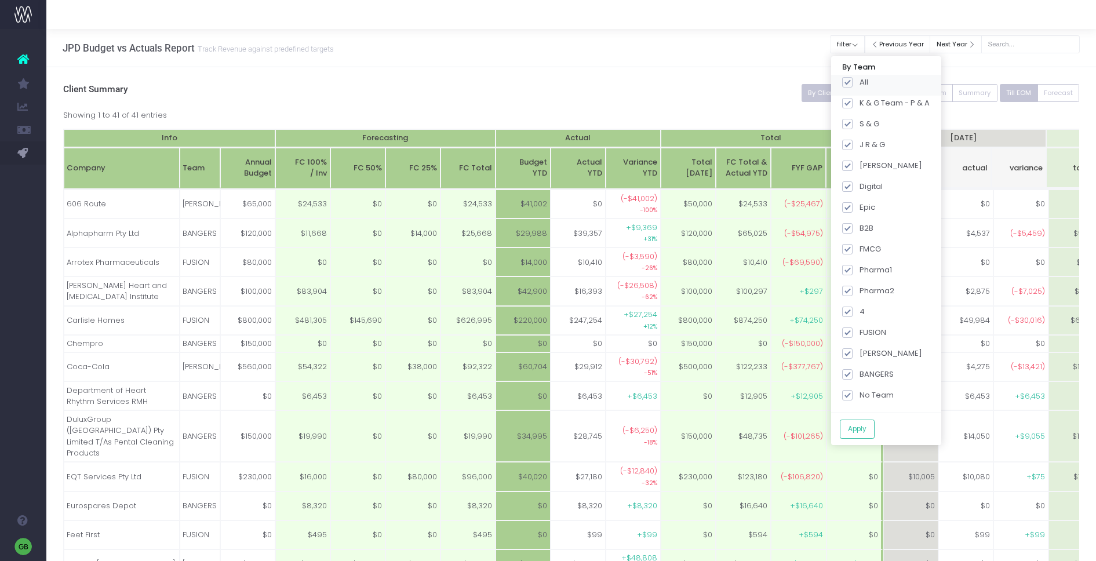
click at [852, 82] on span at bounding box center [847, 82] width 10 height 10
click at [860, 82] on input "All" at bounding box center [864, 81] width 8 height 8
checkbox input "false"
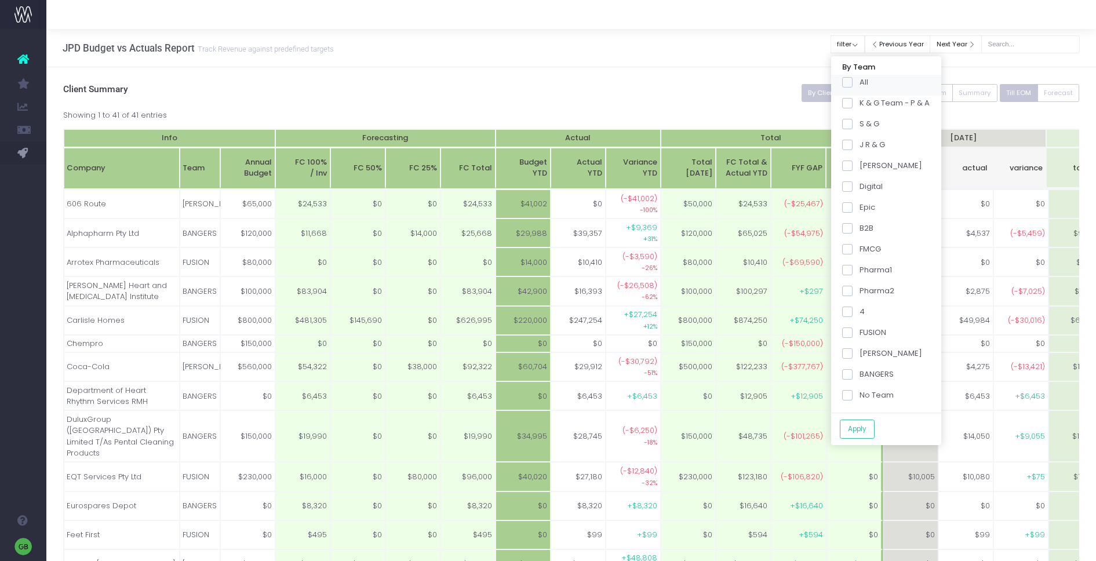
checkbox input "false"
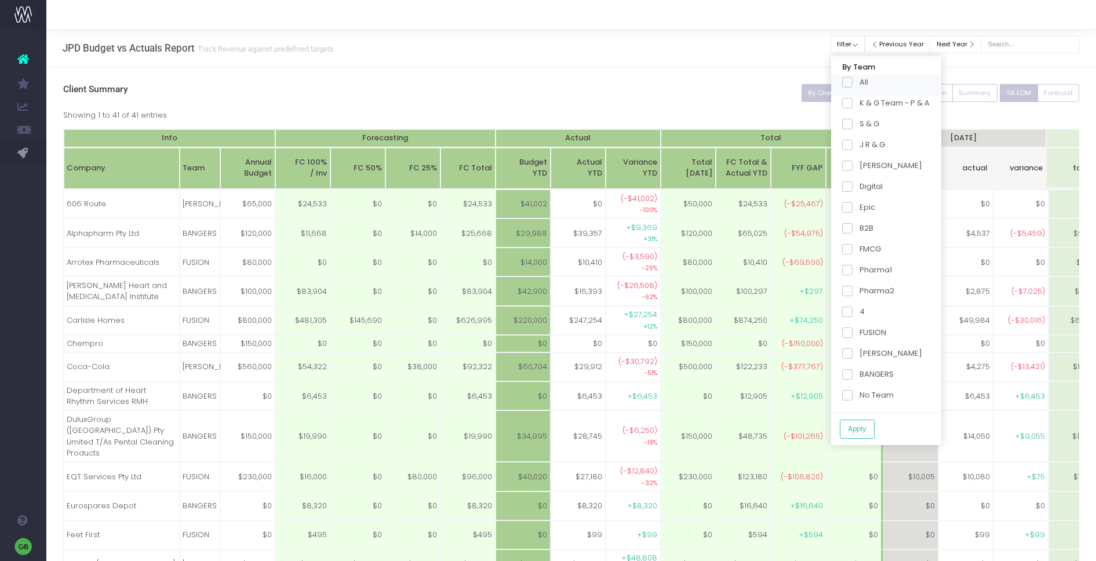
checkbox input "false"
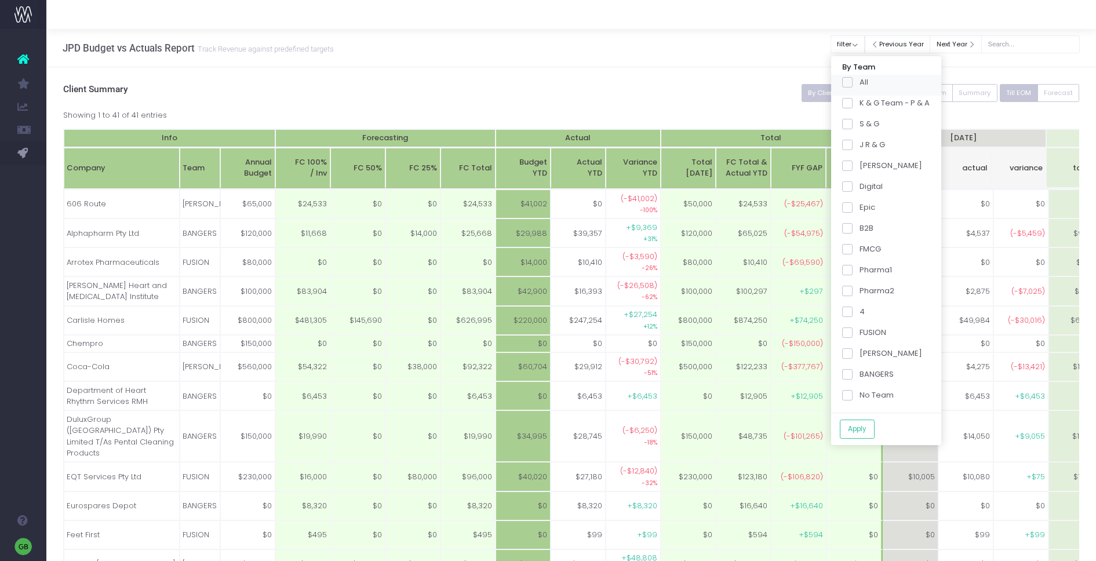
checkbox input "false"
drag, startPoint x: 856, startPoint y: 292, endPoint x: 879, endPoint y: 323, distance: 39.0
click at [862, 297] on div "Pharma2" at bounding box center [886, 293] width 110 height 21
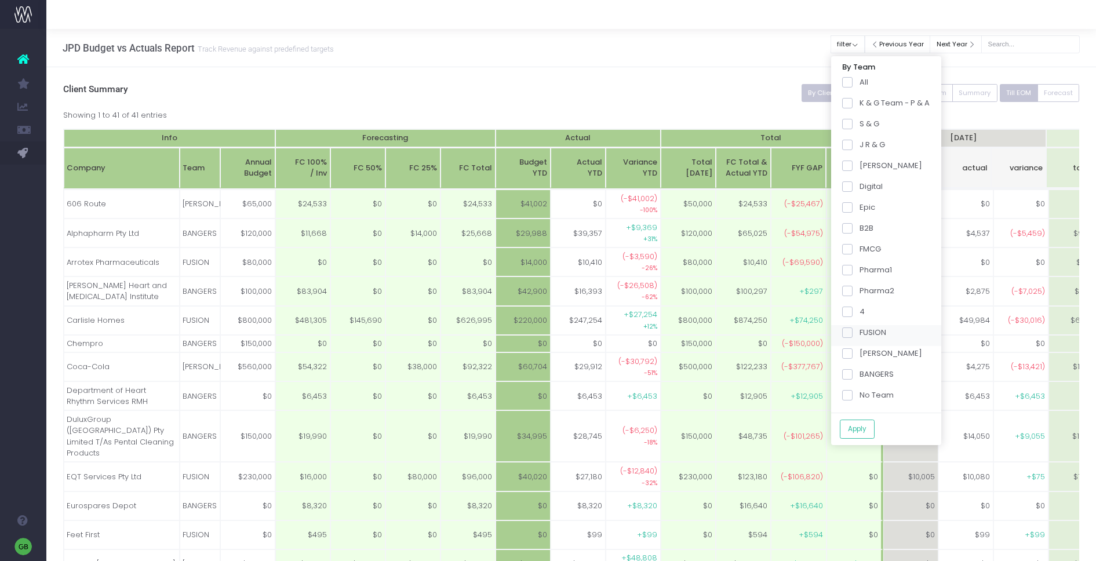
drag, startPoint x: 859, startPoint y: 373, endPoint x: 861, endPoint y: 330, distance: 42.9
click at [853, 372] on span at bounding box center [847, 374] width 10 height 10
click at [860, 372] on input "BANGERS" at bounding box center [864, 373] width 8 height 8
checkbox input "true"
click at [854, 284] on div "Pharma2" at bounding box center [886, 293] width 110 height 21
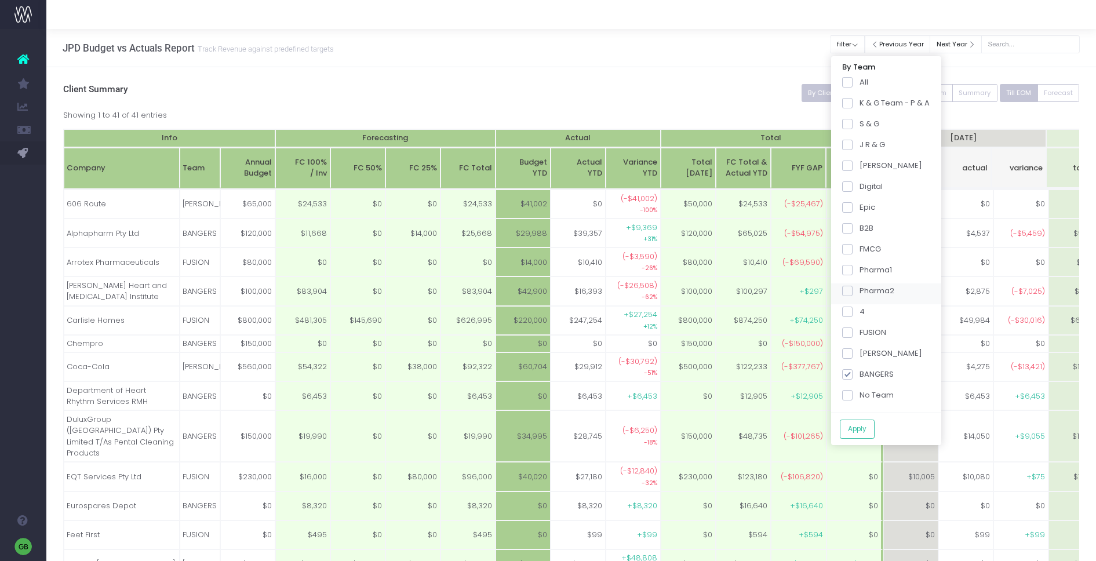
click at [861, 293] on label "Pharma2" at bounding box center [868, 291] width 52 height 12
click at [861, 293] on input "Pharma2" at bounding box center [864, 289] width 8 height 8
checkbox input "true"
click at [867, 429] on button "Apply" at bounding box center [857, 429] width 35 height 19
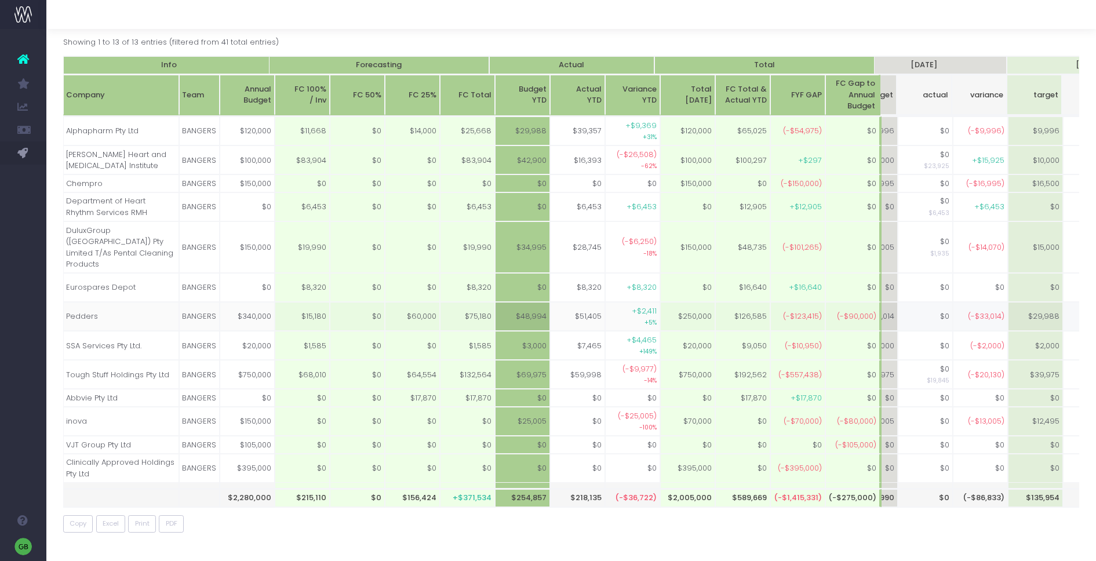
scroll to position [0, 700]
